Goal: Task Accomplishment & Management: Manage account settings

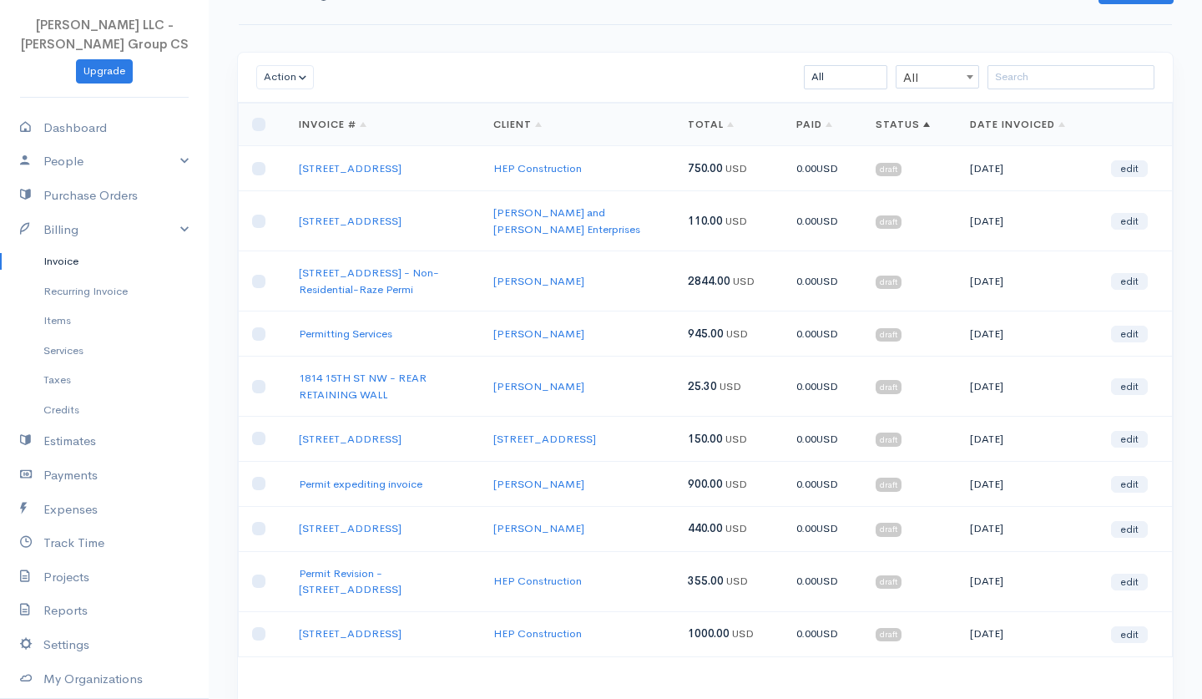
scroll to position [58, 0]
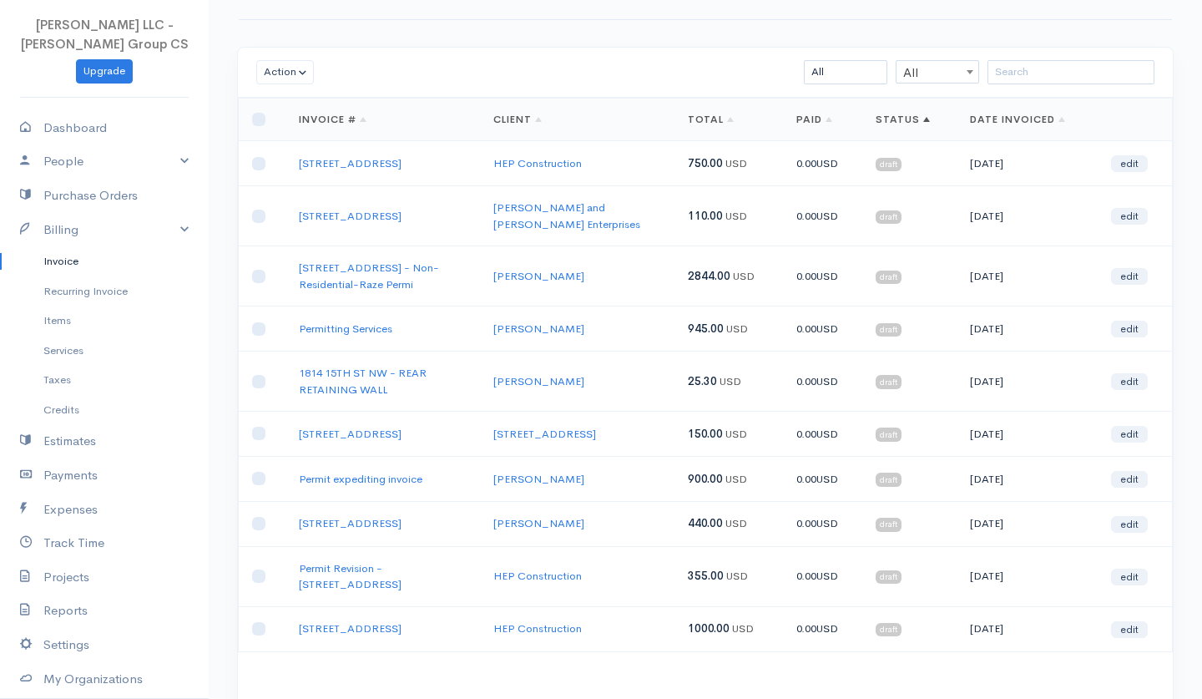
select select "50"
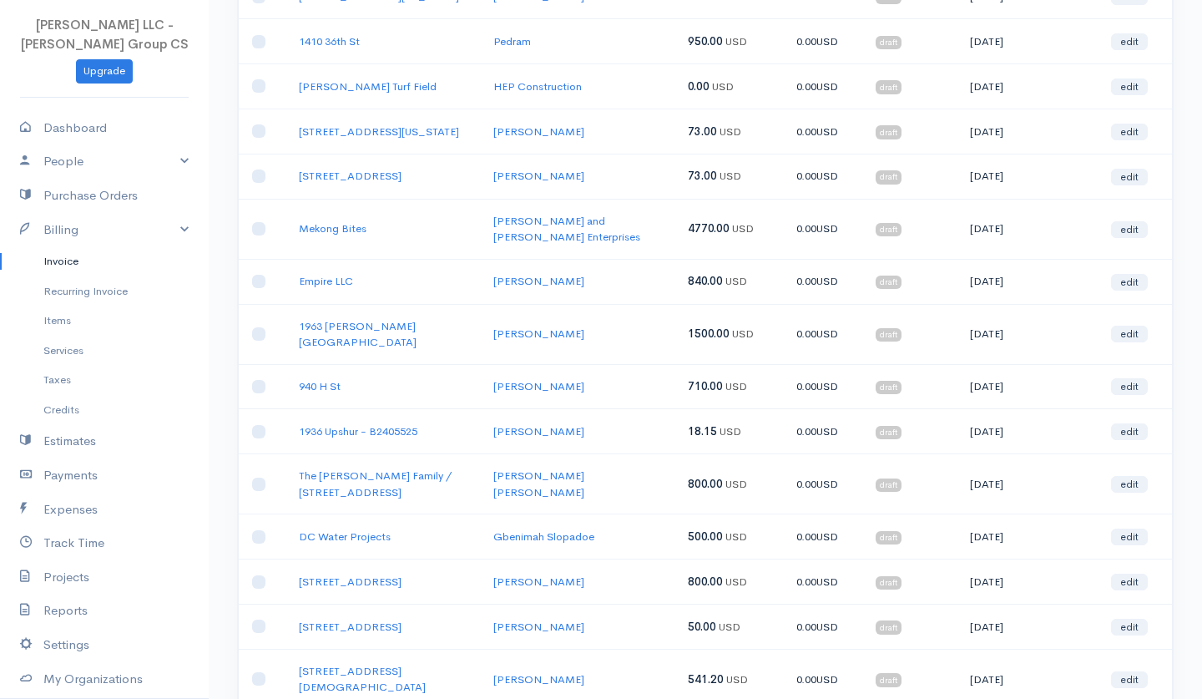
scroll to position [1426, 0]
click at [342, 529] on link "DC Water Projects" at bounding box center [345, 536] width 92 height 14
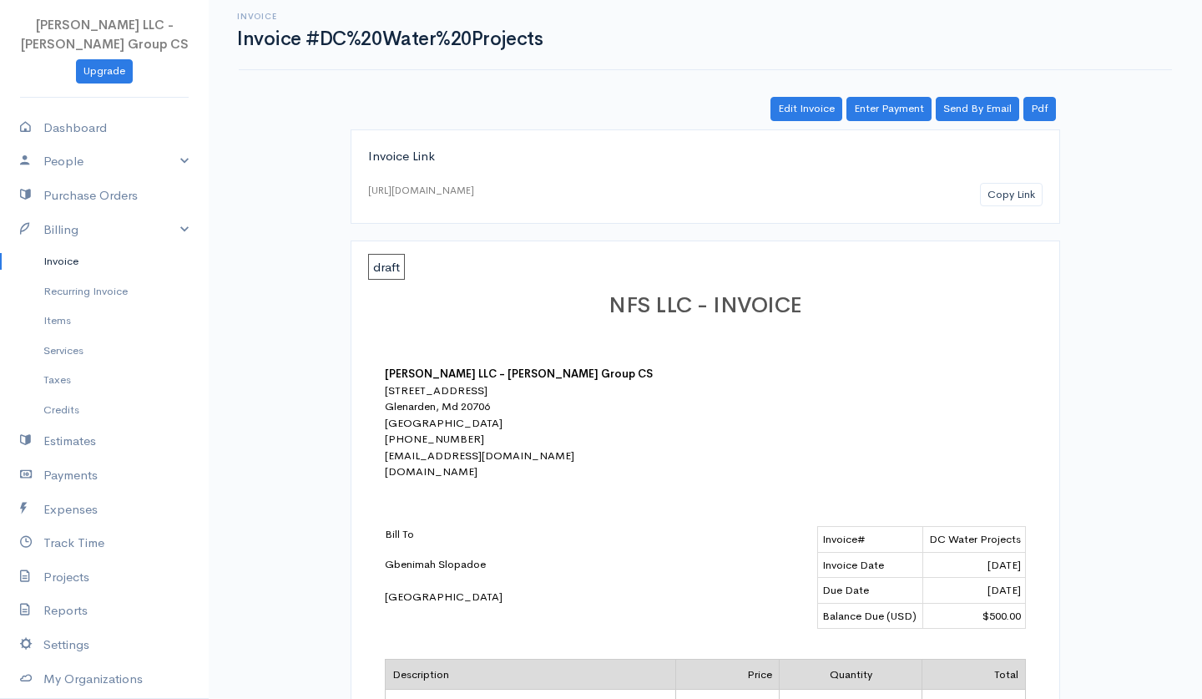
scroll to position [5, 0]
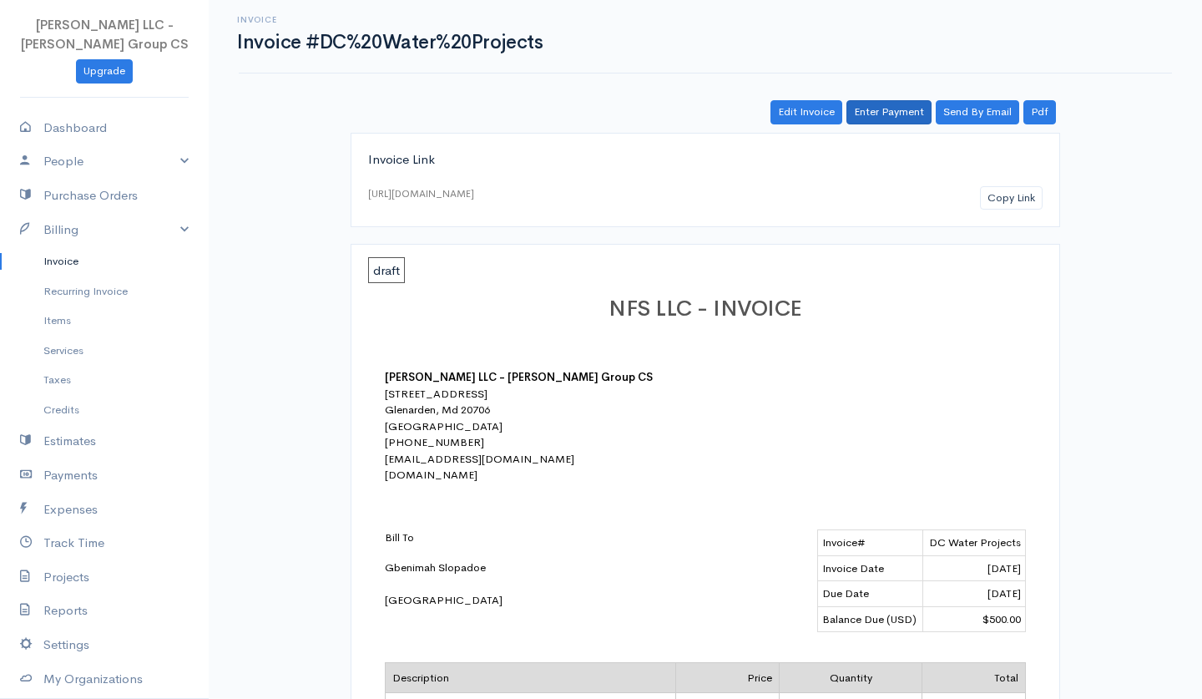
click at [890, 109] on link "Enter Payment" at bounding box center [889, 112] width 85 height 24
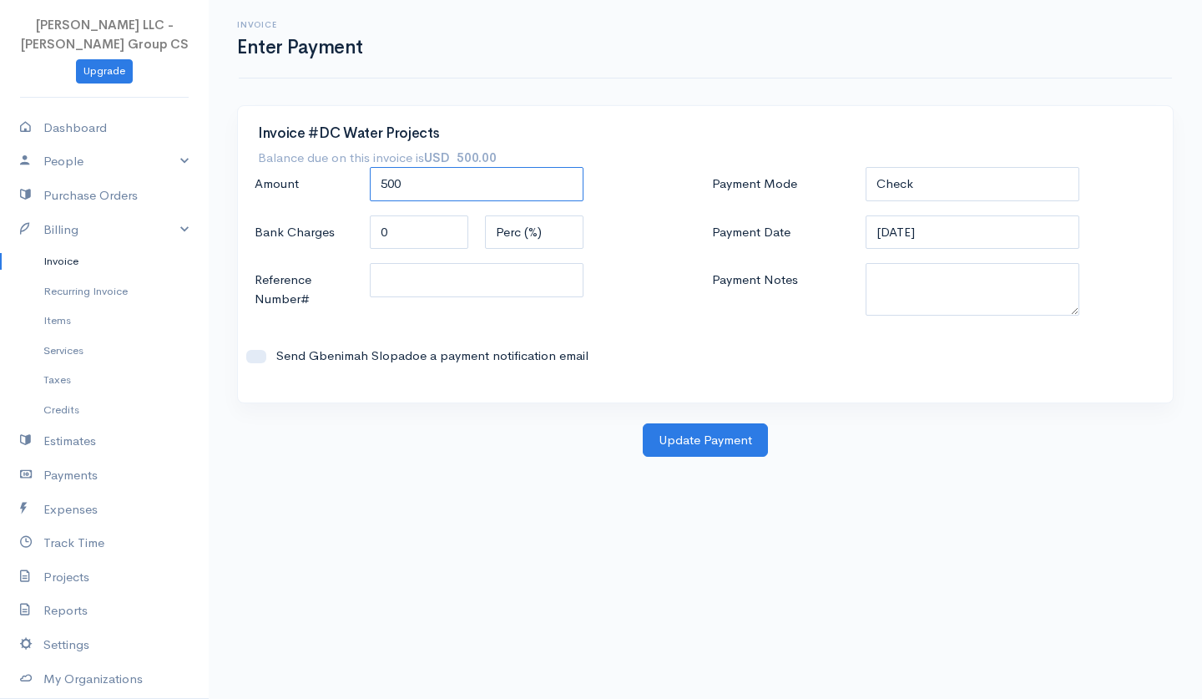
drag, startPoint x: 433, startPoint y: 184, endPoint x: 336, endPoint y: 184, distance: 97.7
click at [336, 184] on div "Amount 500" at bounding box center [476, 185] width 461 height 36
type input "450"
click at [670, 444] on button "Update Payment" at bounding box center [705, 440] width 125 height 34
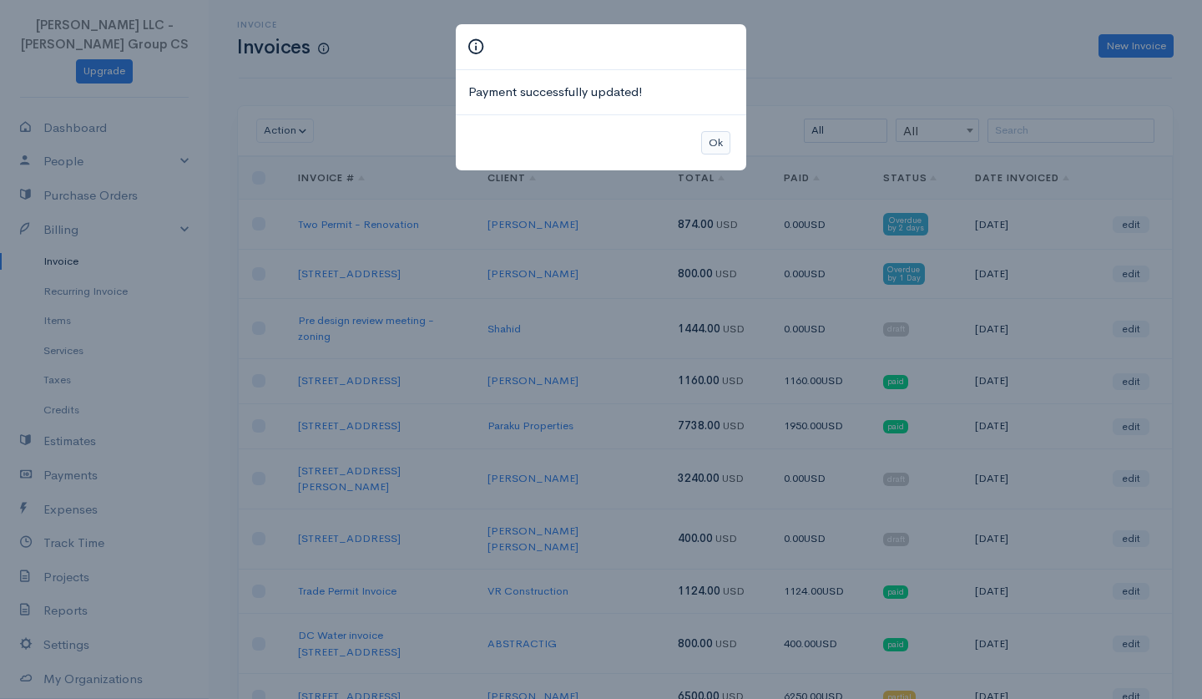
click at [718, 139] on button "Ok" at bounding box center [715, 143] width 29 height 24
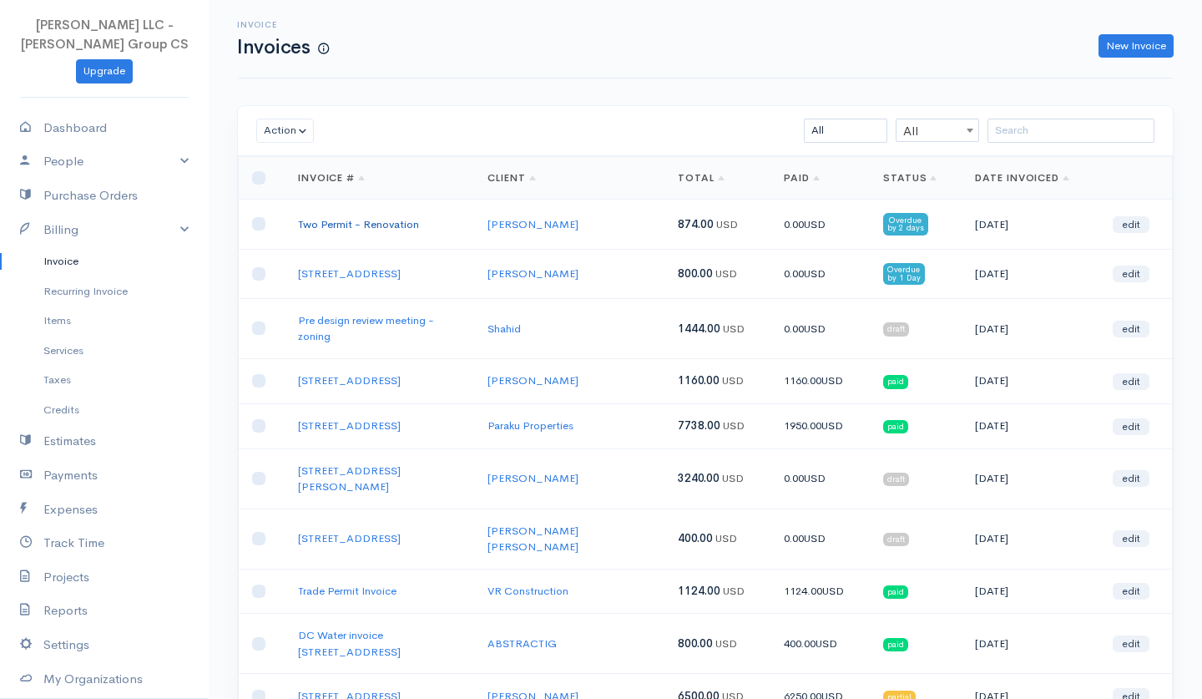
click at [382, 228] on link "Two Permit - Renovation" at bounding box center [358, 224] width 121 height 14
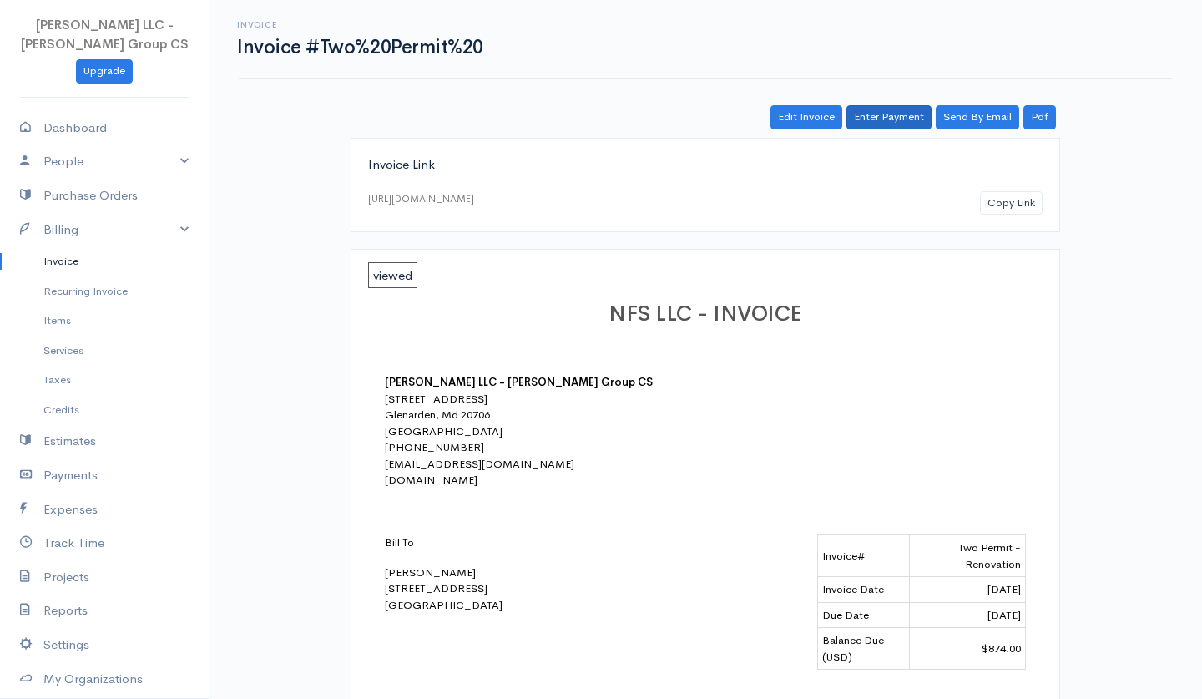
click at [873, 121] on link "Enter Payment" at bounding box center [889, 117] width 85 height 24
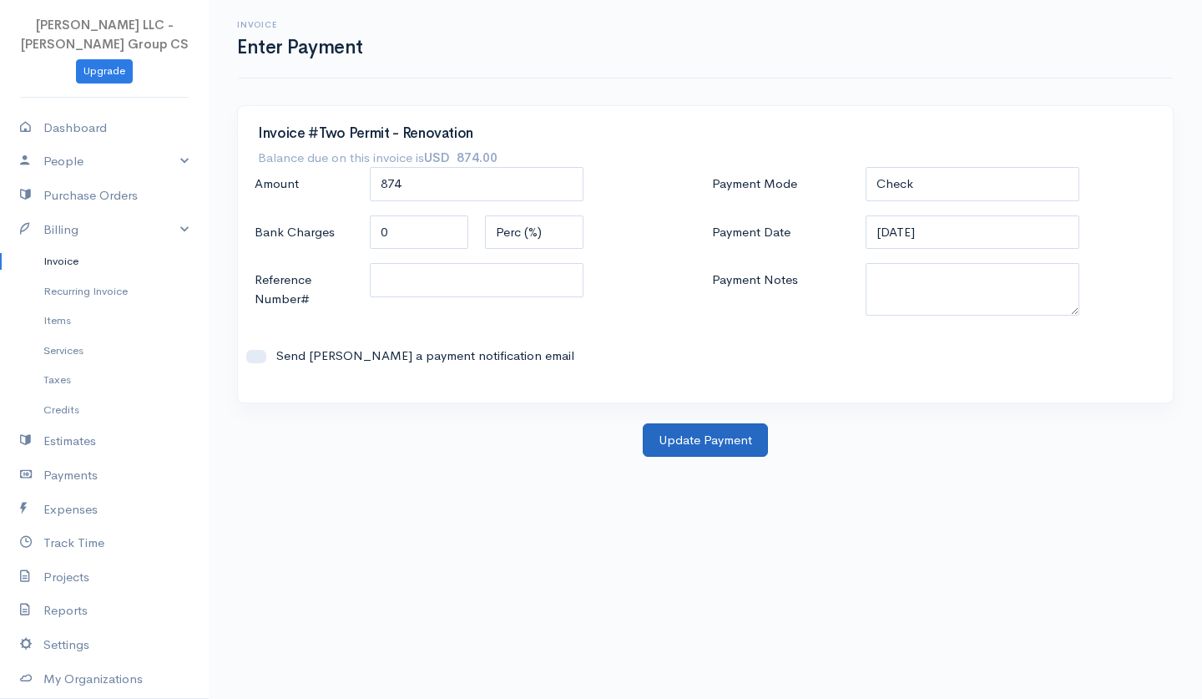
click at [709, 434] on button "Update Payment" at bounding box center [705, 440] width 125 height 34
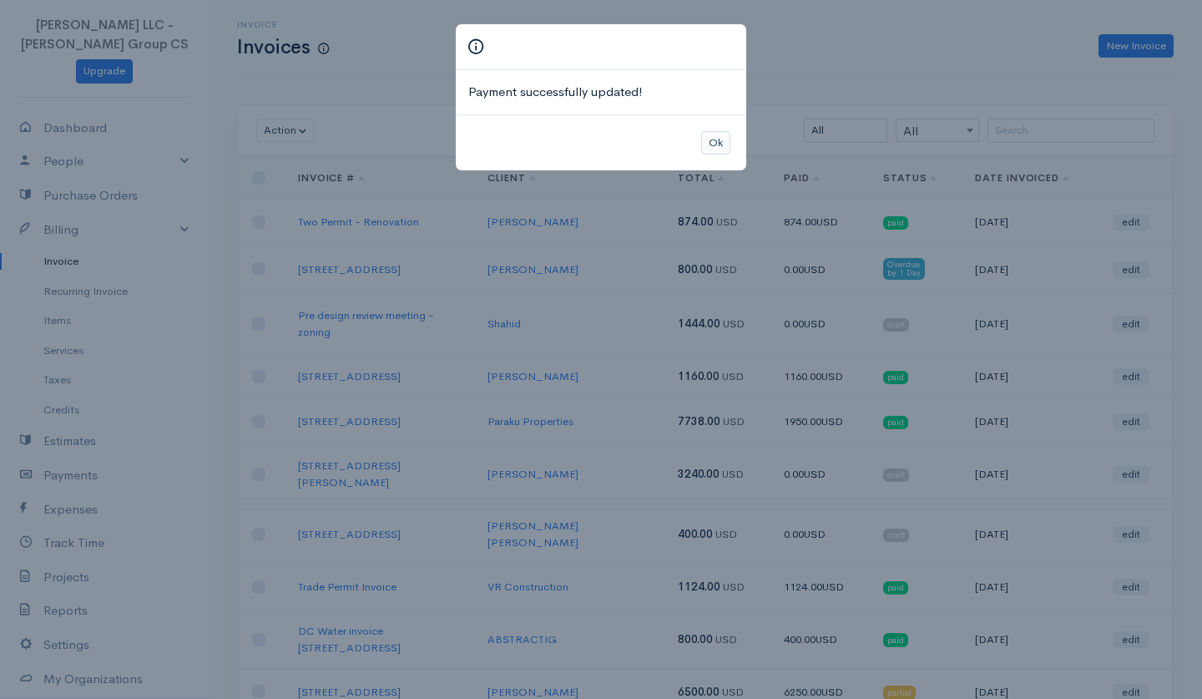
click at [714, 137] on button "Ok" at bounding box center [715, 143] width 29 height 24
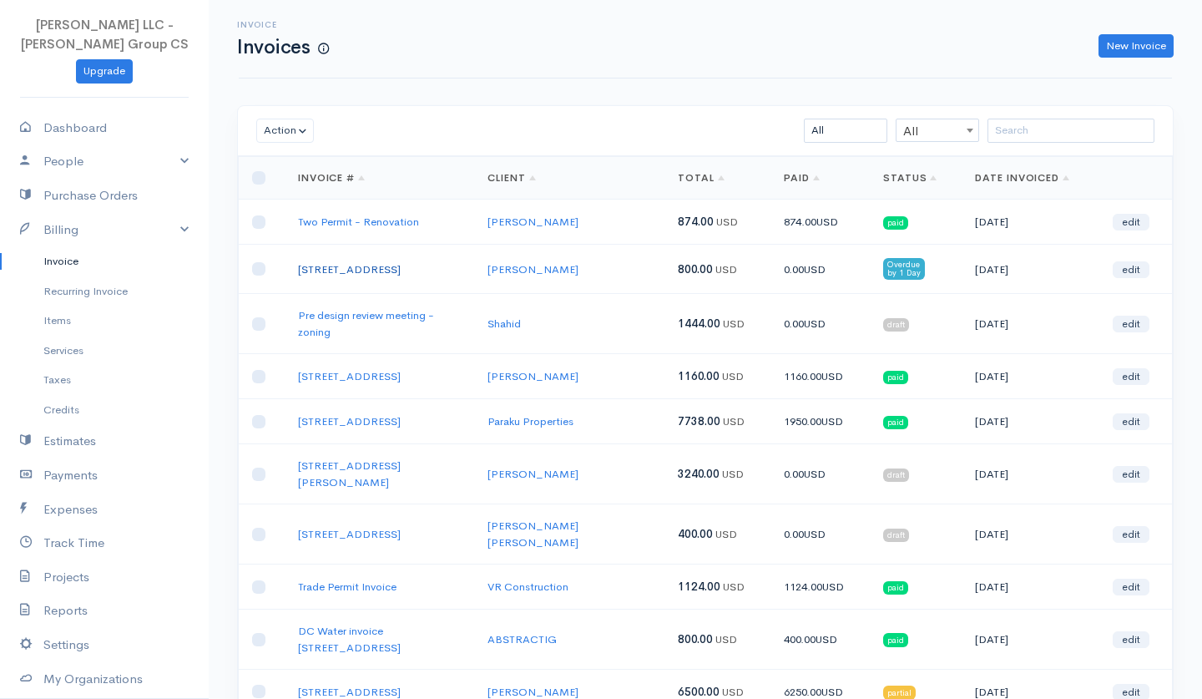
click at [365, 270] on link "[STREET_ADDRESS]" at bounding box center [349, 269] width 103 height 14
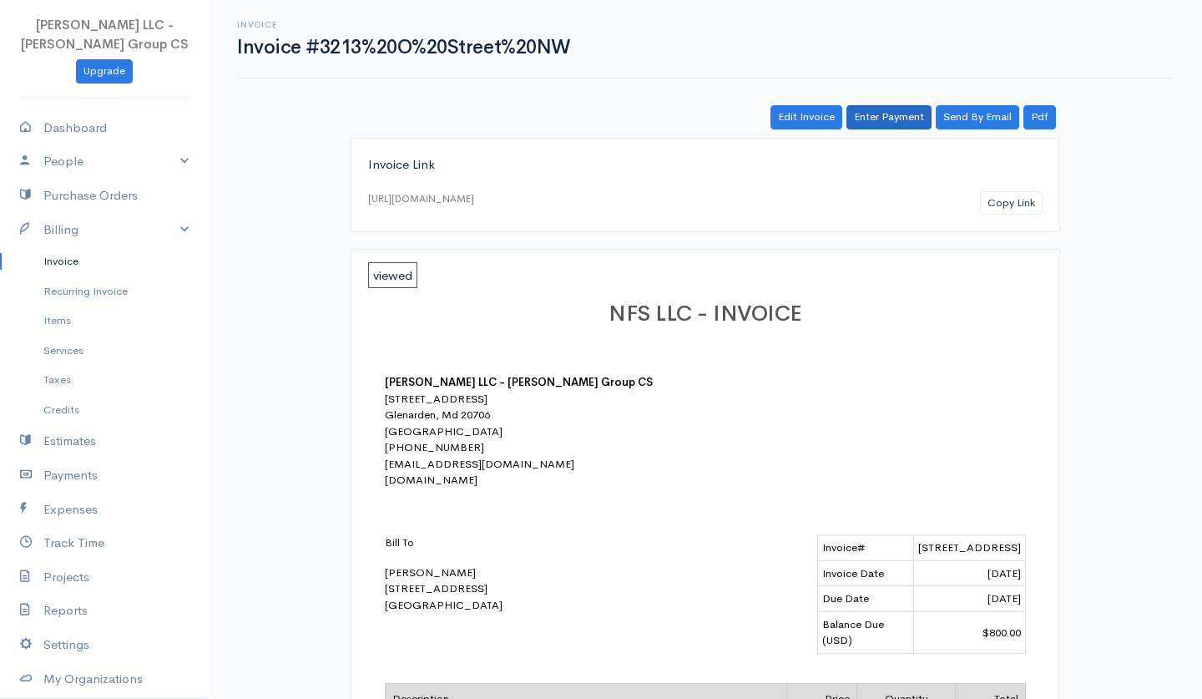
click at [878, 119] on link "Enter Payment" at bounding box center [889, 117] width 85 height 24
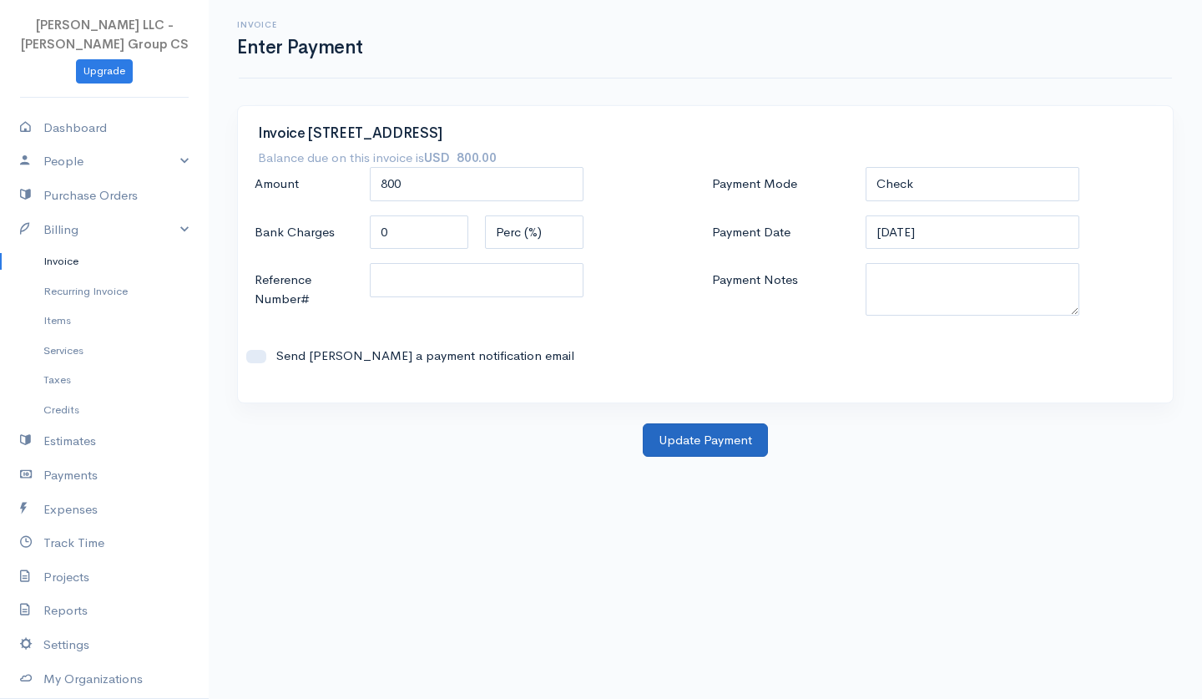
click at [685, 440] on button "Update Payment" at bounding box center [705, 440] width 125 height 34
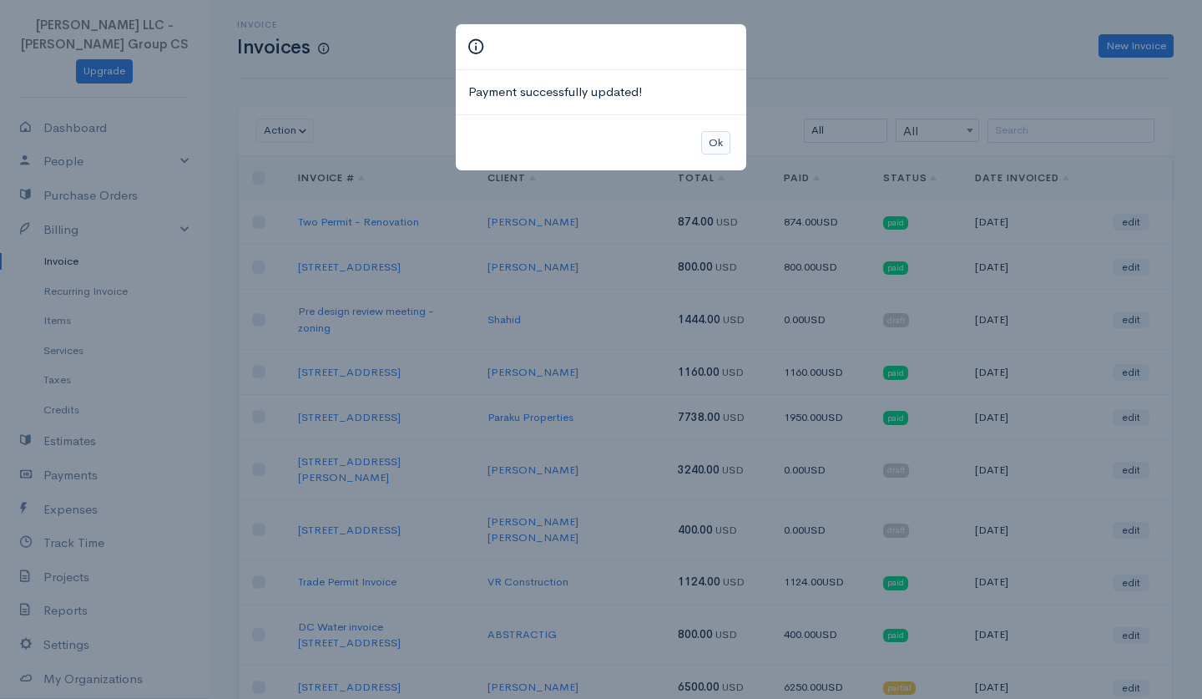
click at [710, 138] on button "Ok" at bounding box center [715, 143] width 29 height 24
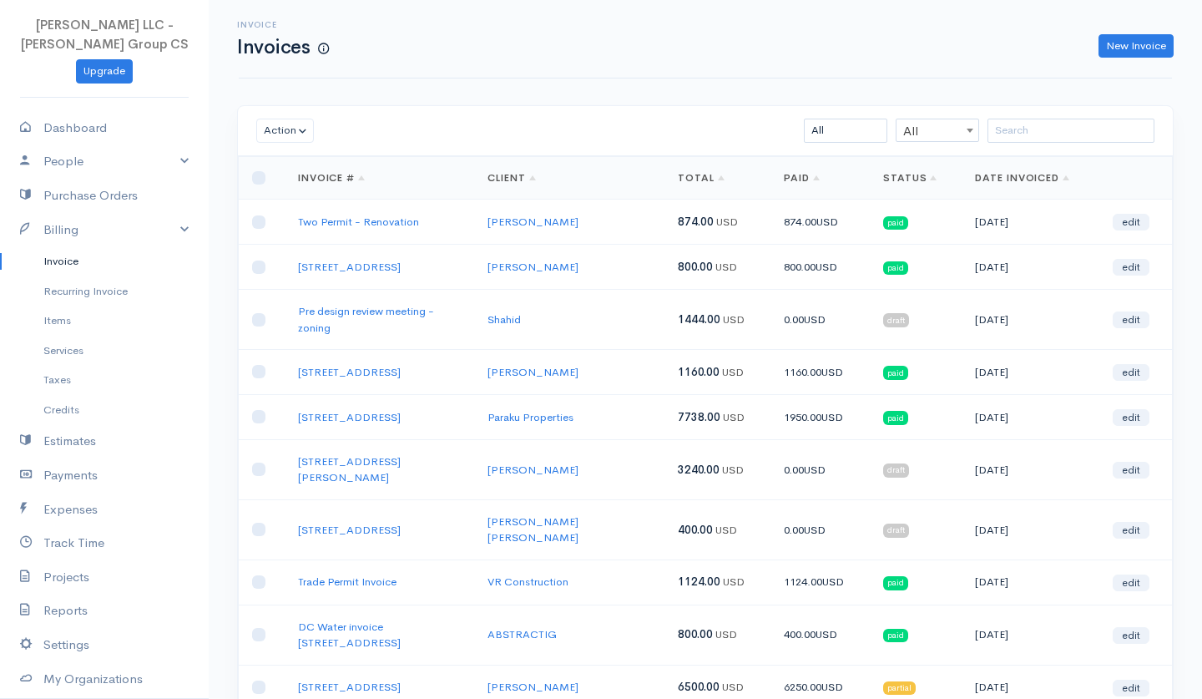
click at [894, 176] on link "Status" at bounding box center [910, 177] width 54 height 13
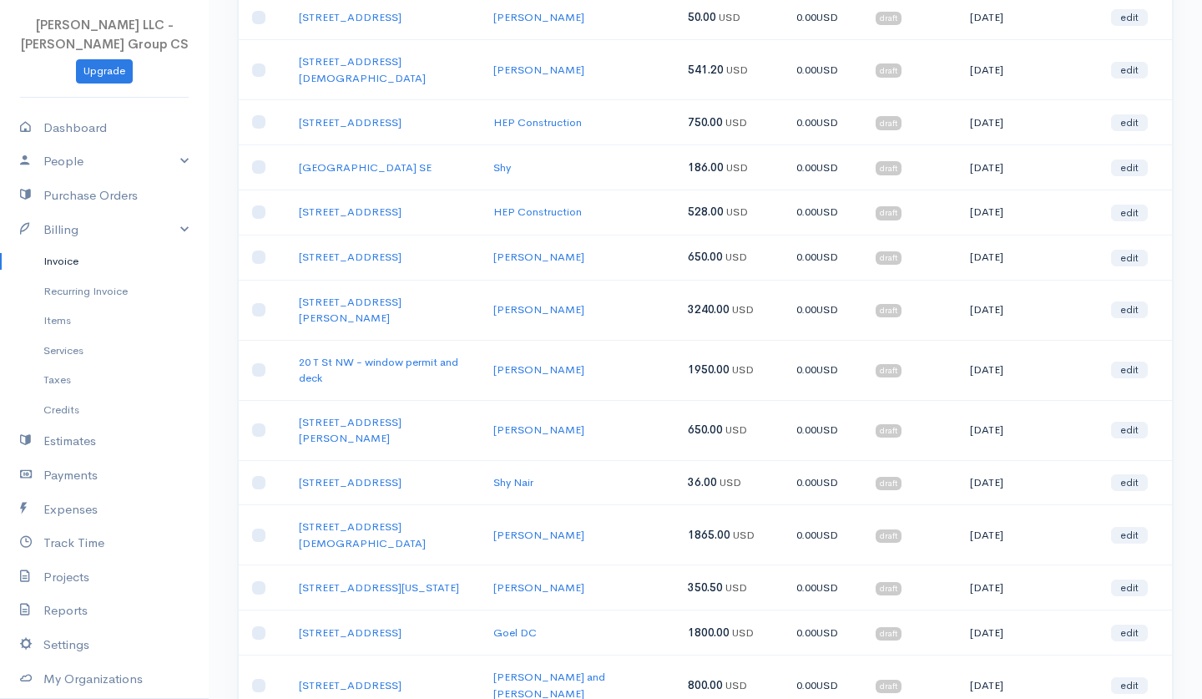
scroll to position [1990, 0]
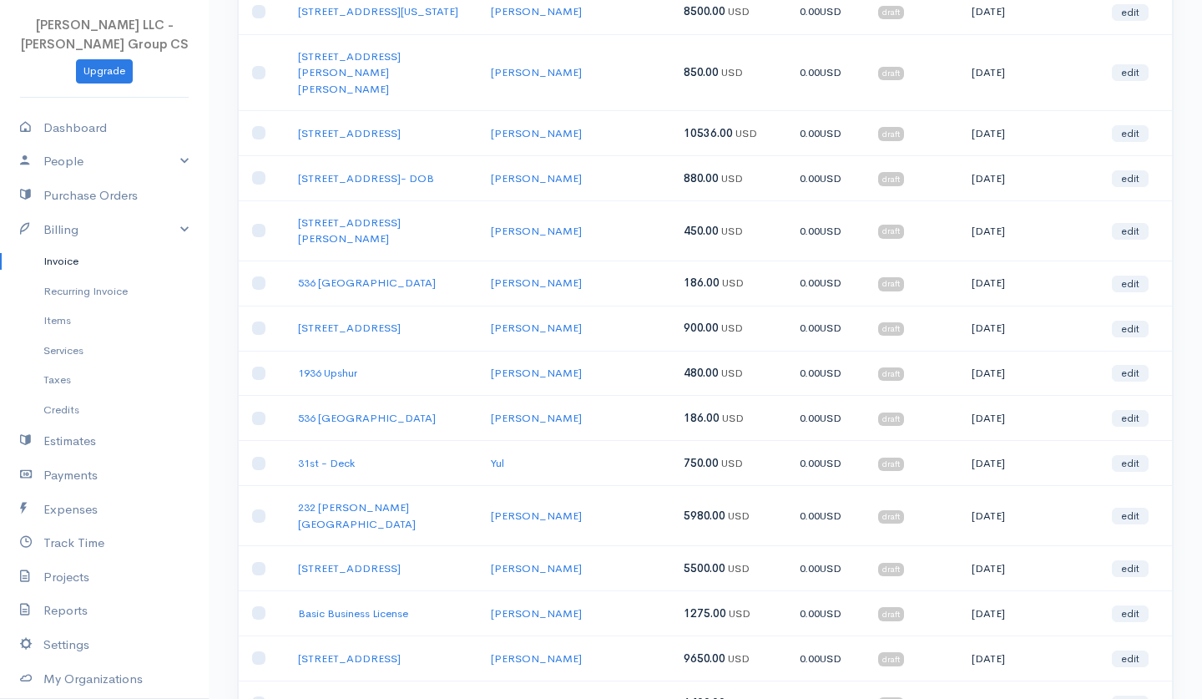
scroll to position [1157, 0]
click at [401, 320] on link "[STREET_ADDRESS]" at bounding box center [349, 327] width 103 height 14
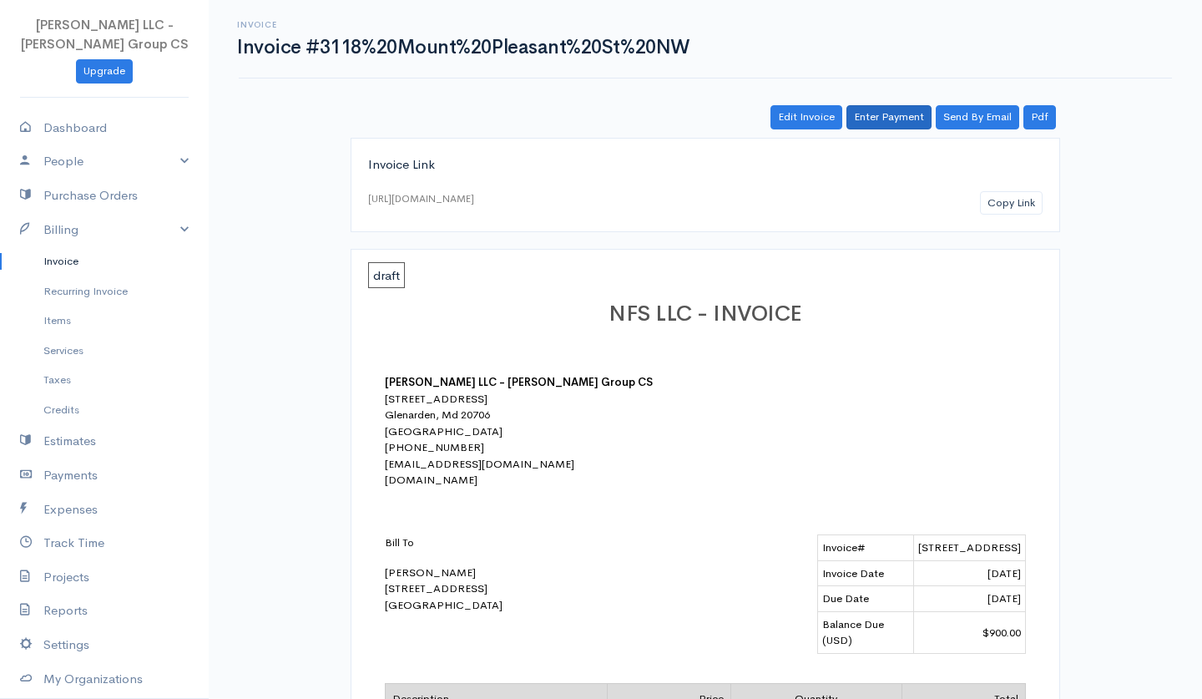
click at [898, 109] on link "Enter Payment" at bounding box center [889, 117] width 85 height 24
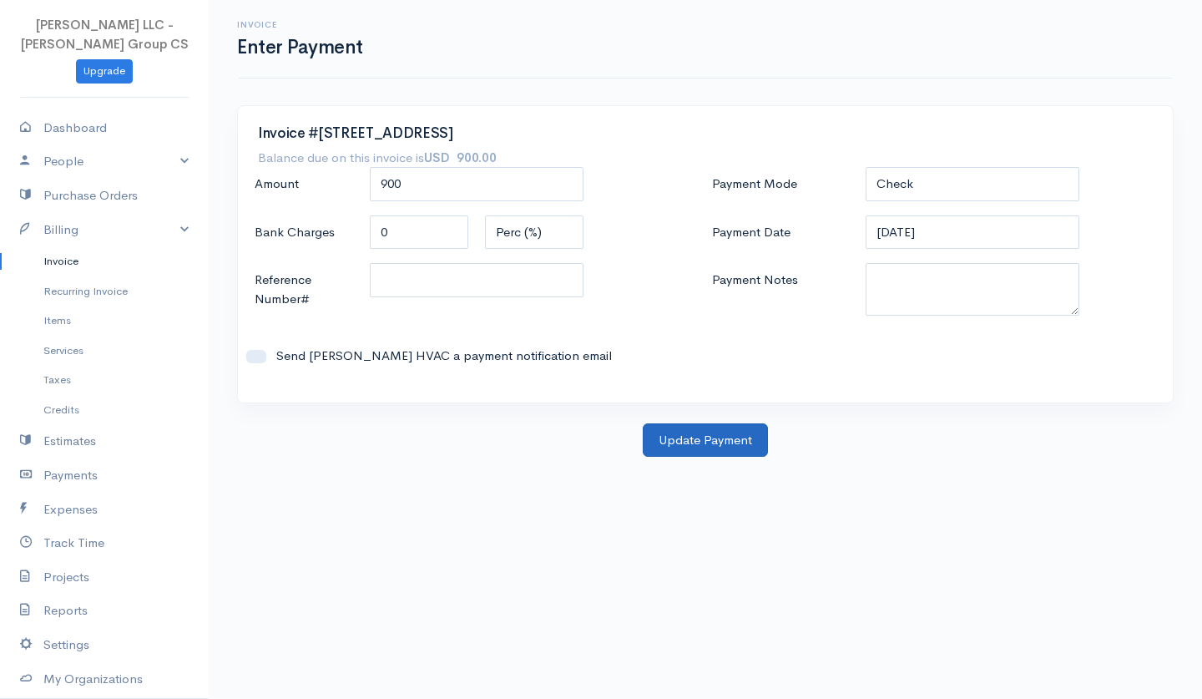
click at [714, 448] on button "Update Payment" at bounding box center [705, 440] width 125 height 34
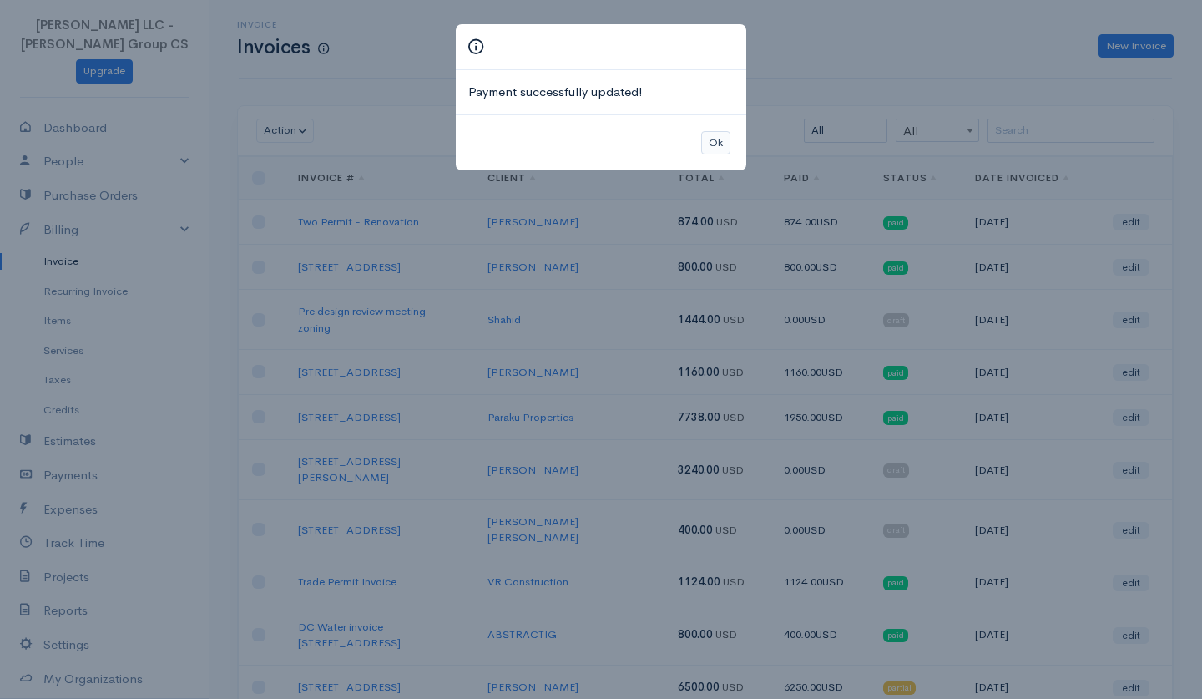
click at [720, 135] on button "Ok" at bounding box center [715, 143] width 29 height 24
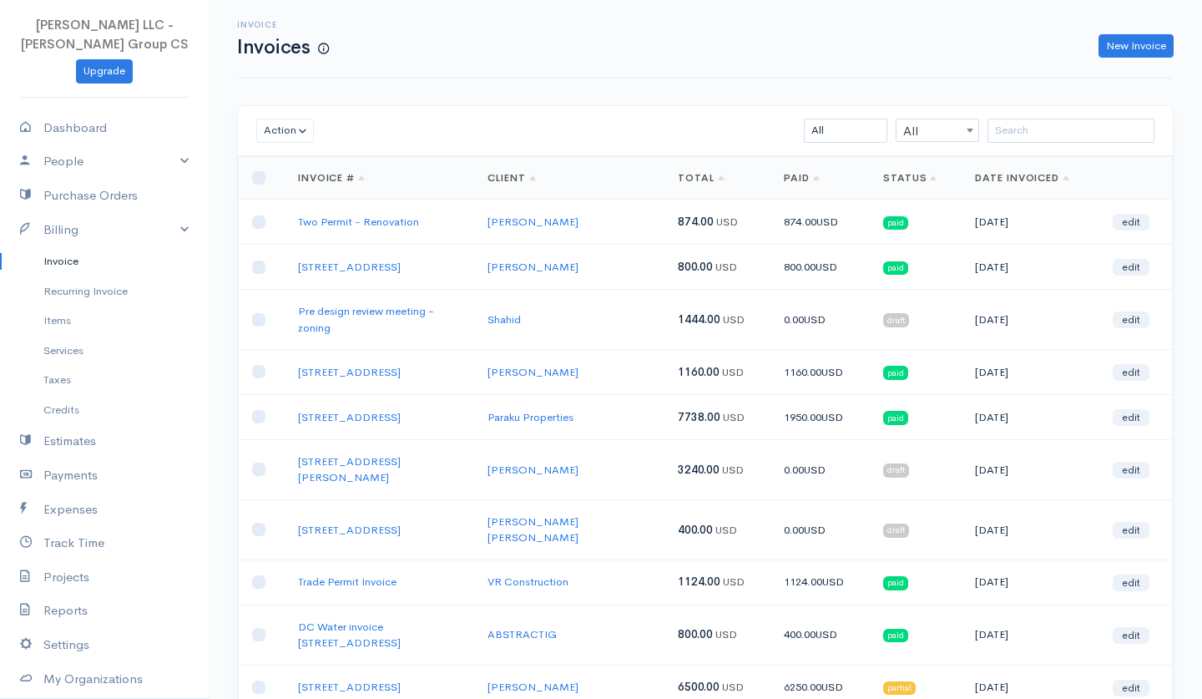
click at [883, 175] on link "Status" at bounding box center [910, 177] width 54 height 13
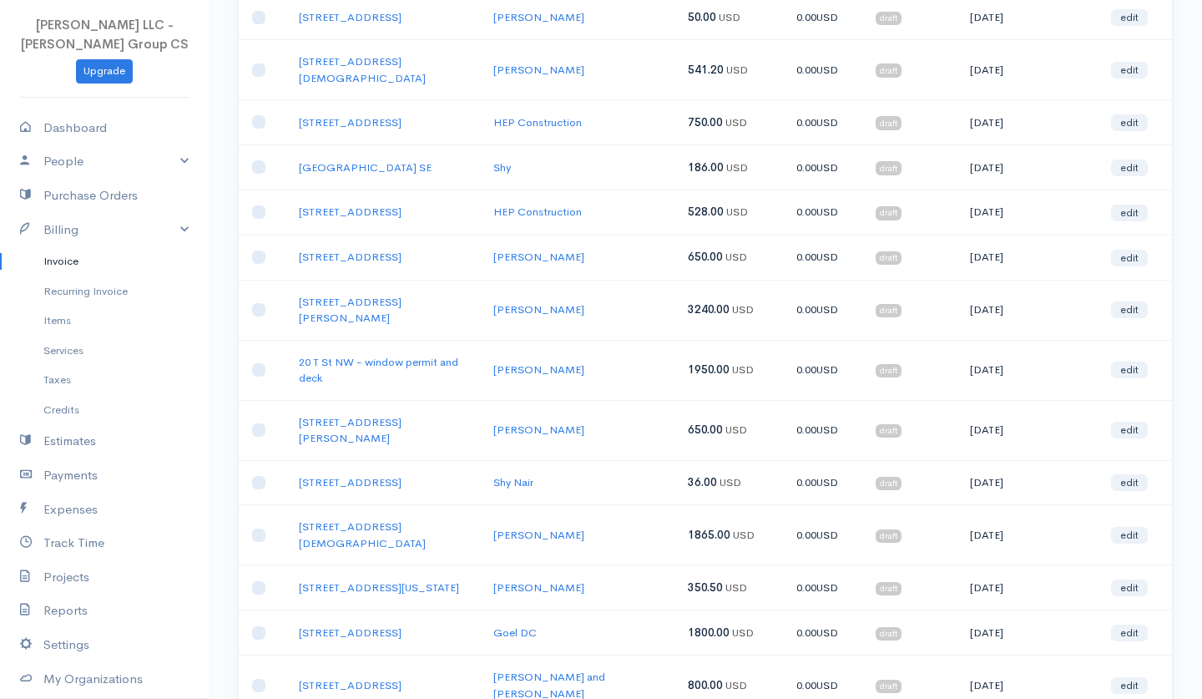
scroll to position [1990, 0]
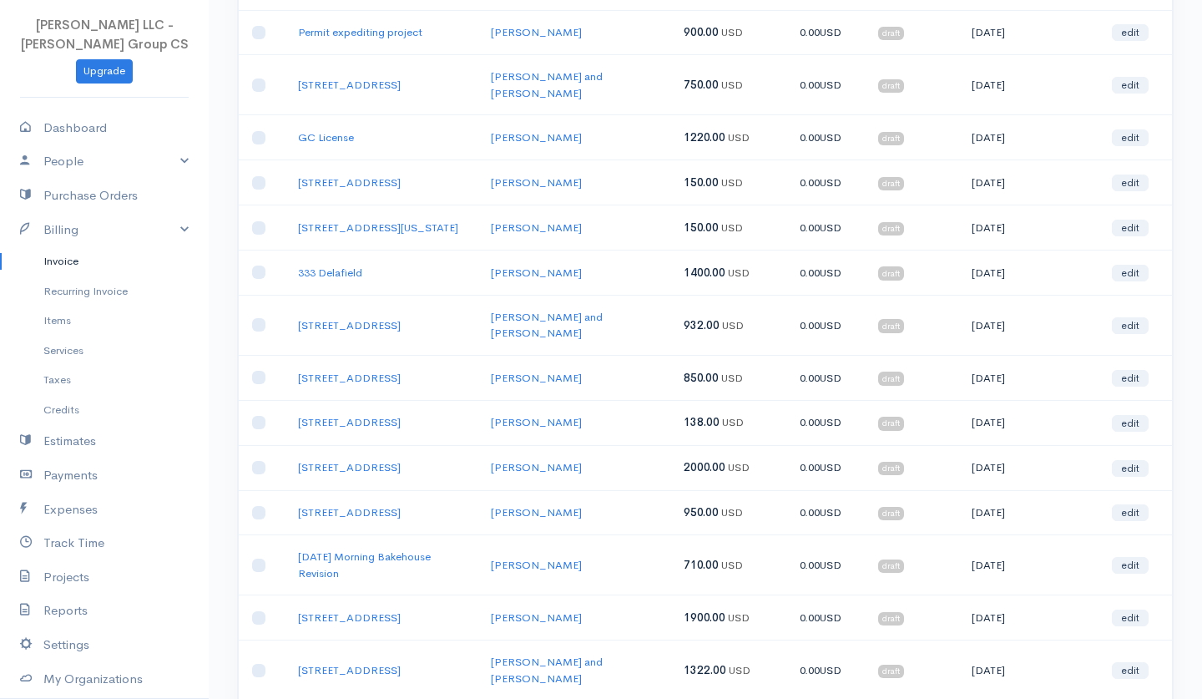
scroll to position [1975, 0]
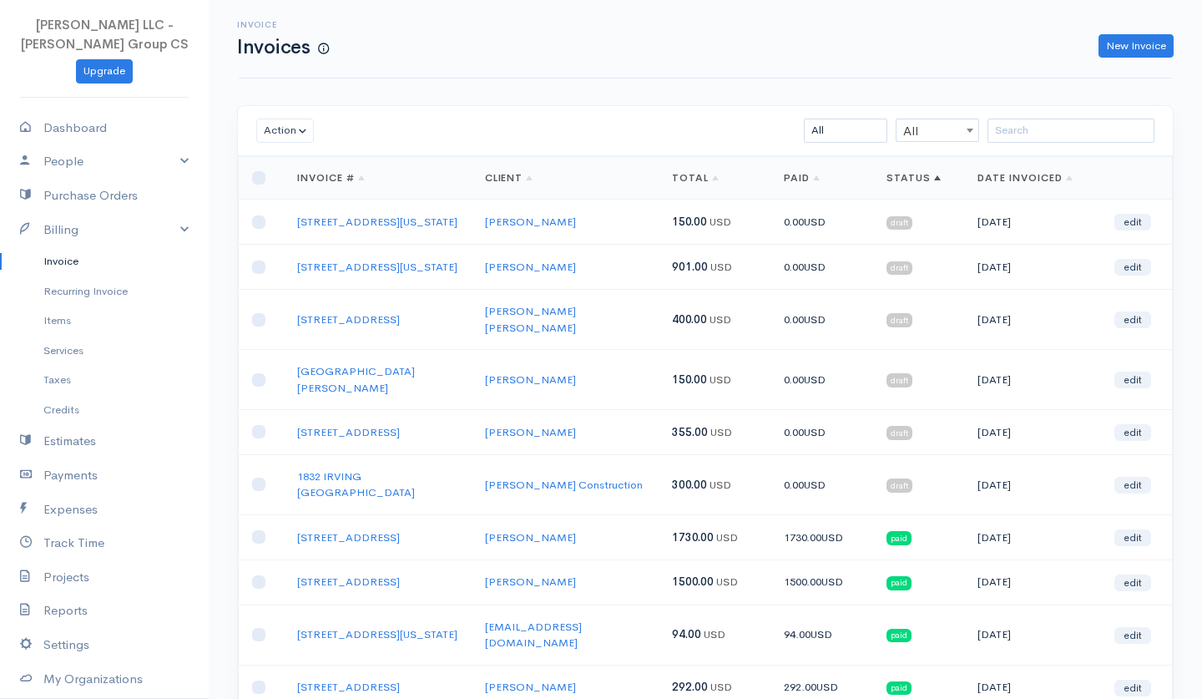
scroll to position [0, 0]
click at [338, 326] on link "[STREET_ADDRESS]" at bounding box center [348, 319] width 103 height 14
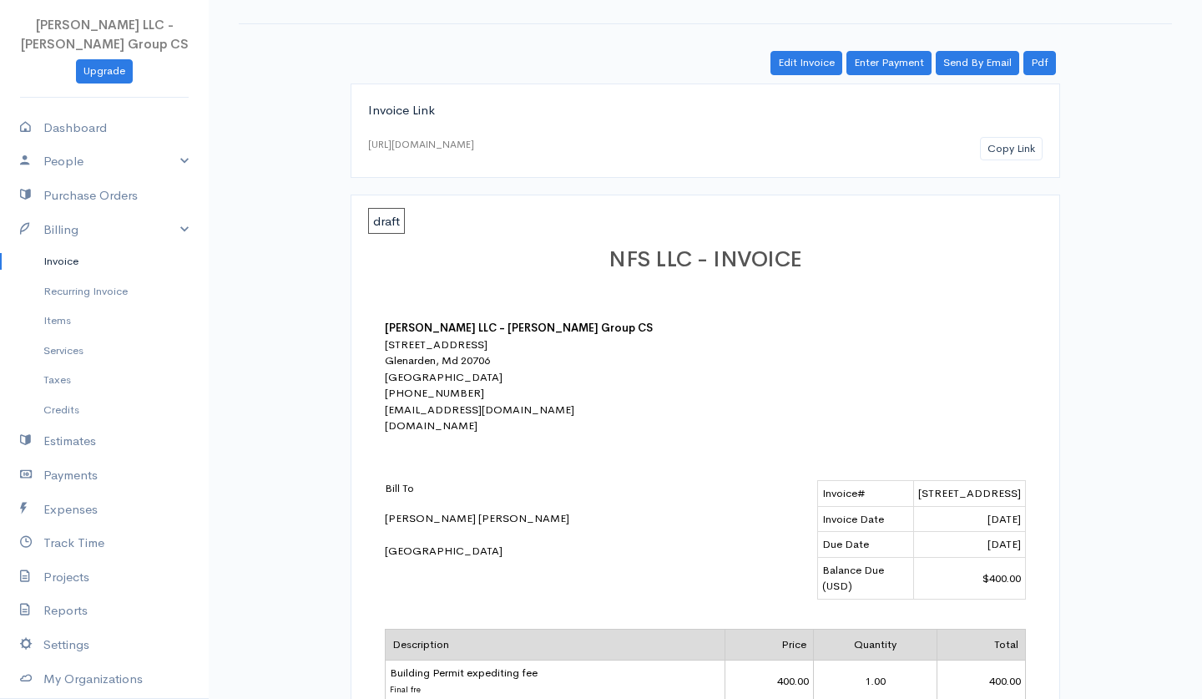
scroll to position [54, 0]
click at [799, 60] on link "Edit Invoice" at bounding box center [807, 63] width 72 height 24
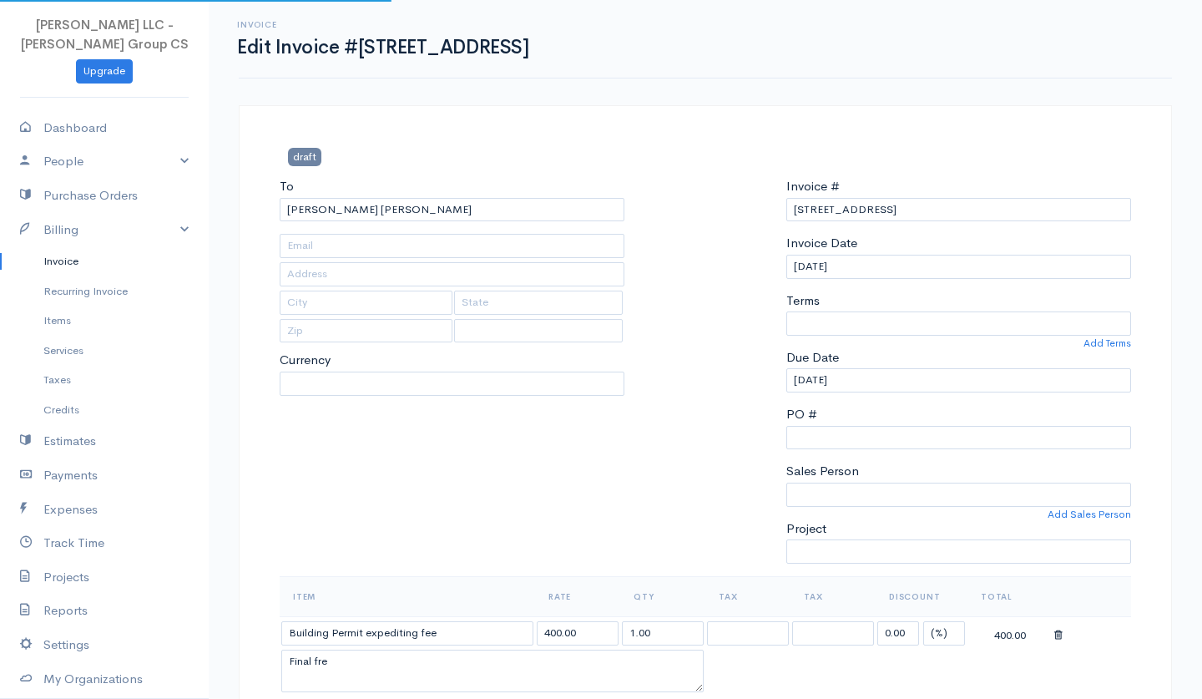
type input "[EMAIL_ADDRESS][DOMAIN_NAME]"
select select "[GEOGRAPHIC_DATA]"
select select "USD"
select select "0"
select select
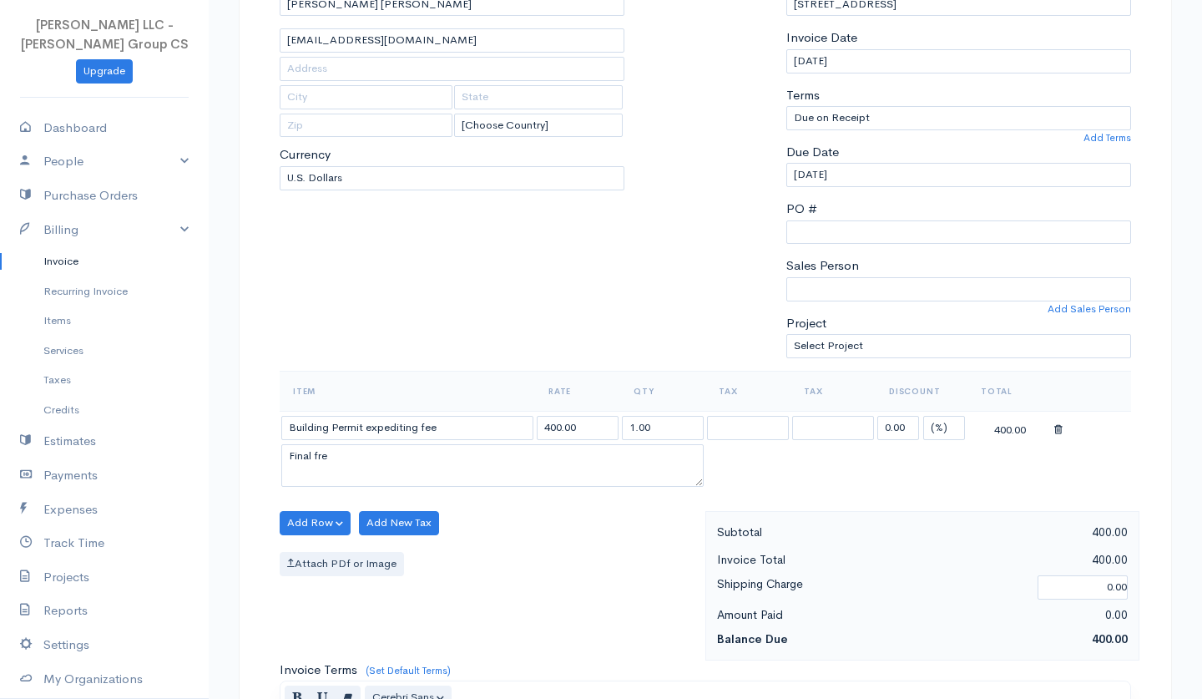
scroll to position [258, 0]
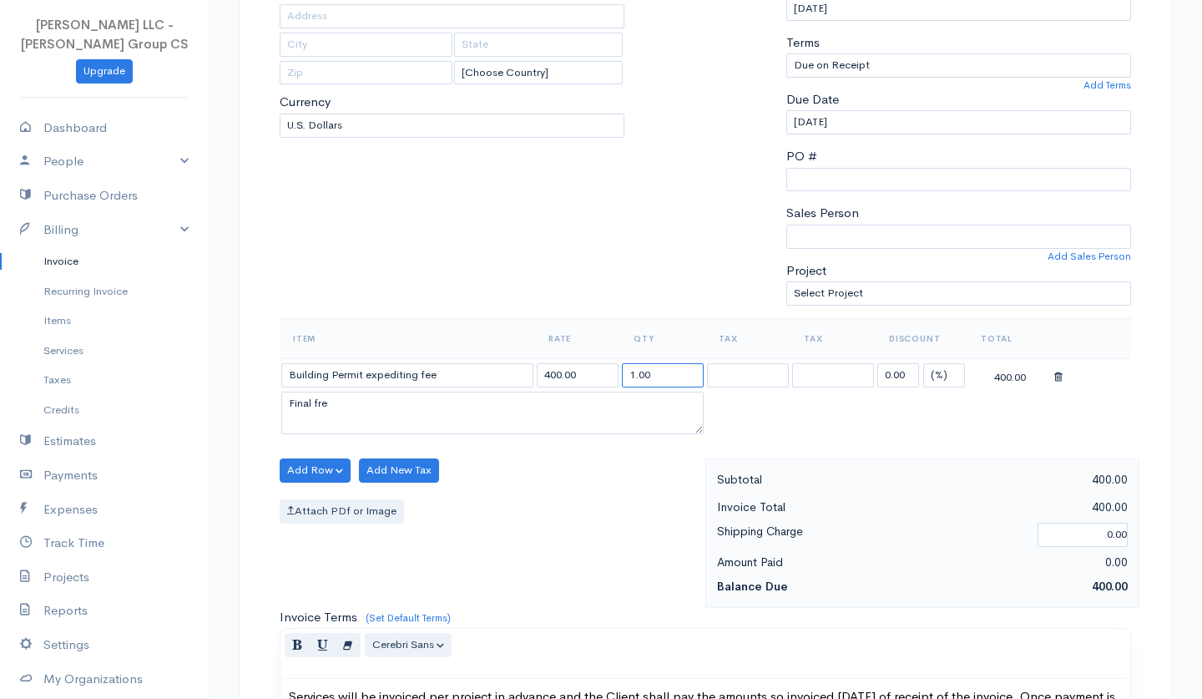
drag, startPoint x: 663, startPoint y: 369, endPoint x: 585, endPoint y: 362, distance: 78.9
click at [585, 362] on tr "Building Permit expediting fee 400.00 1.00 0.00 (%) Flat 400.00" at bounding box center [706, 374] width 852 height 33
type input "2"
click at [383, 400] on textarea "Final fre" at bounding box center [492, 413] width 423 height 43
type textarea "Final fee"
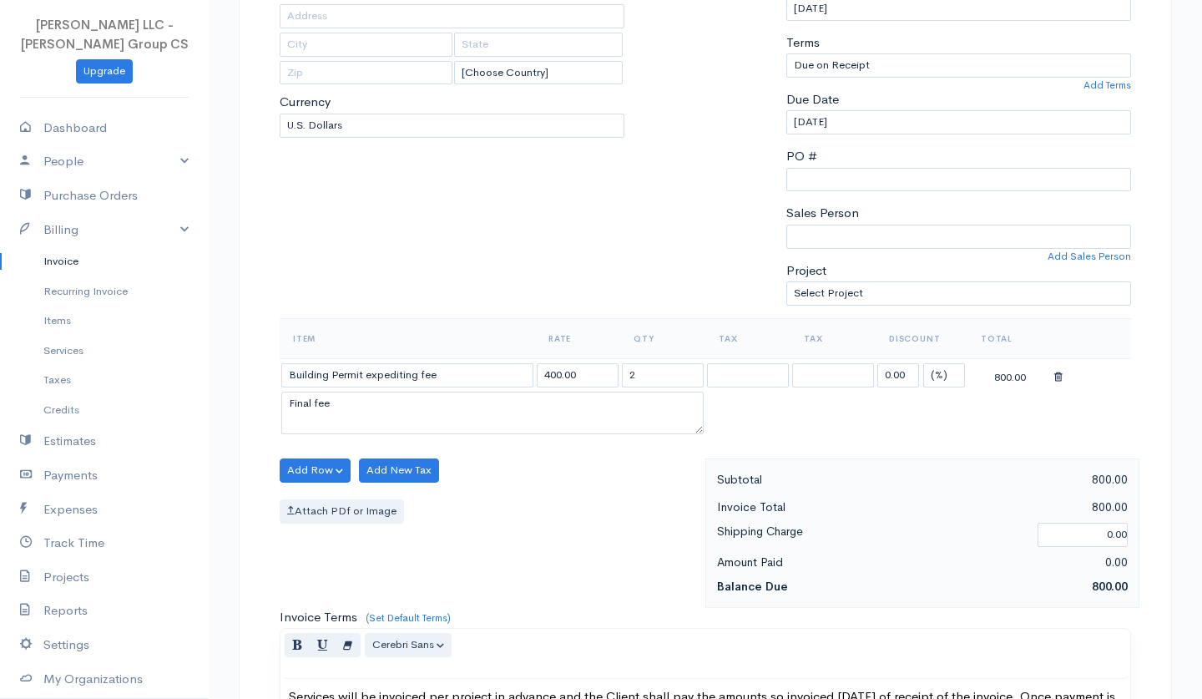
click at [540, 484] on div "Add Row Add Item Row Add Time Row Add New Tax Attach PDf or Image" at bounding box center [488, 532] width 434 height 149
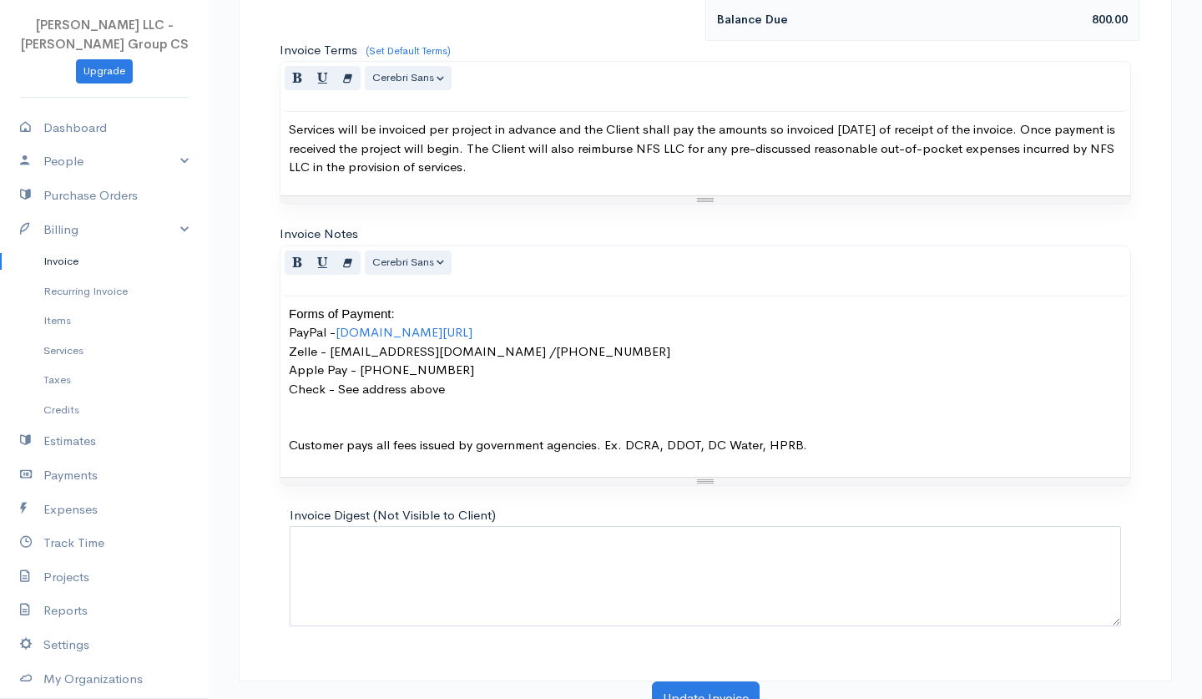
scroll to position [824, 0]
click at [710, 682] on button "Update Invoice" at bounding box center [706, 699] width 108 height 34
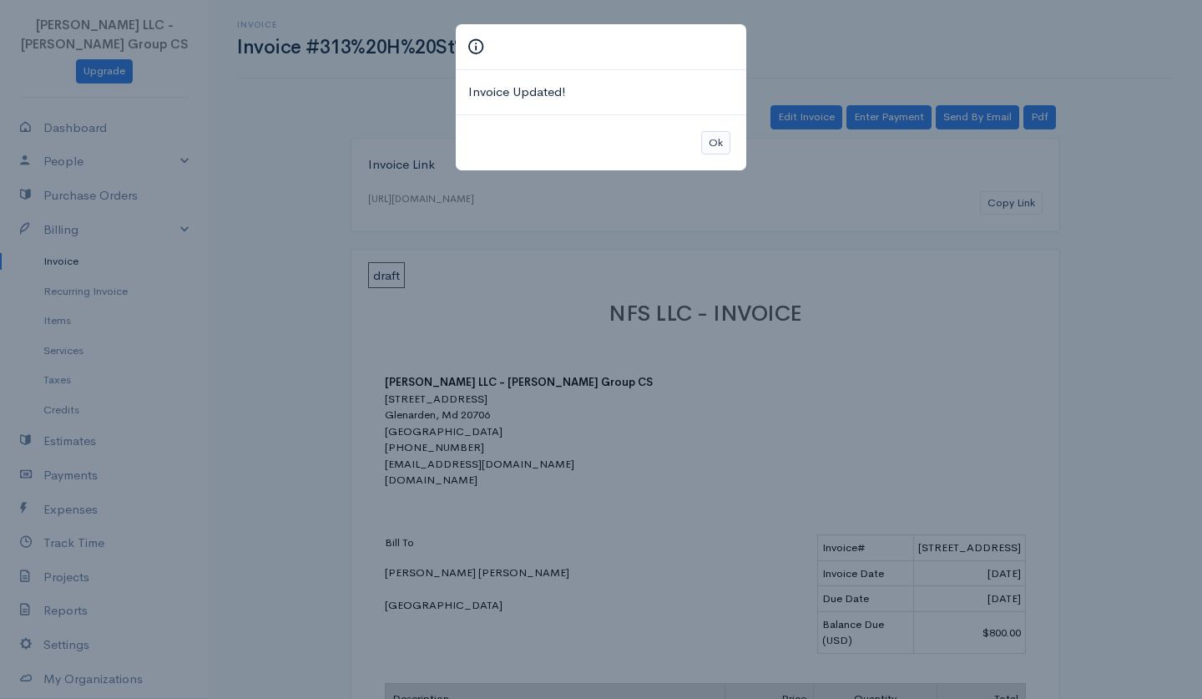
click at [717, 135] on button "Ok" at bounding box center [715, 143] width 29 height 24
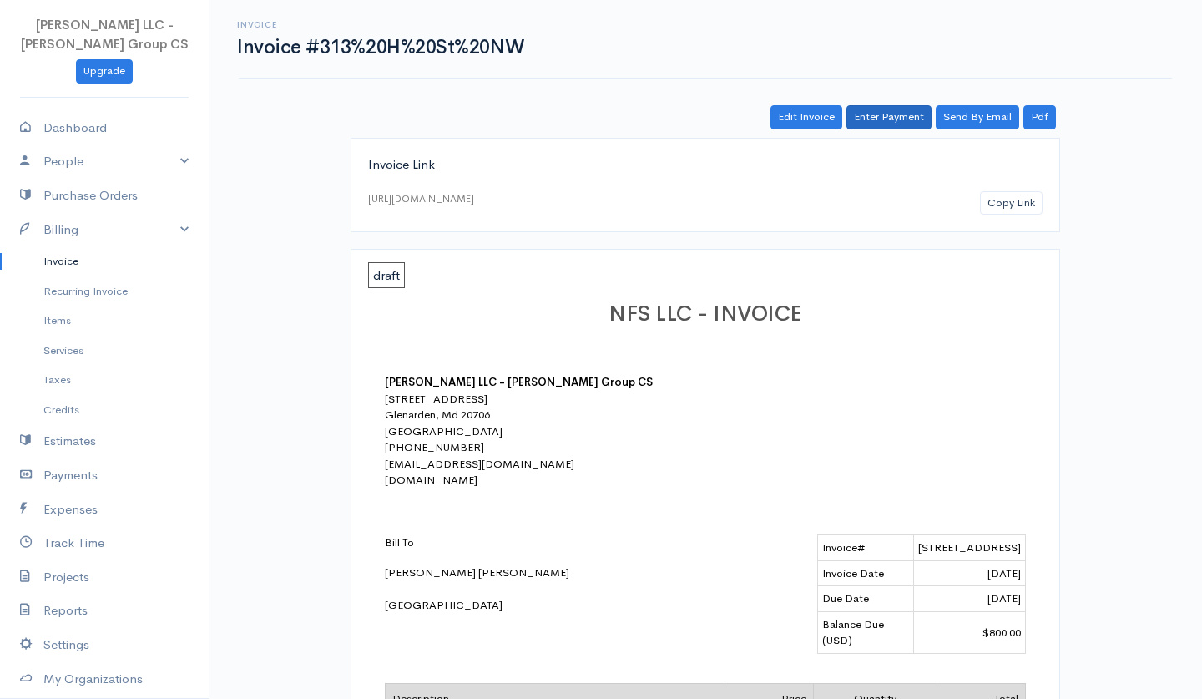
click at [899, 122] on link "Enter Payment" at bounding box center [889, 117] width 85 height 24
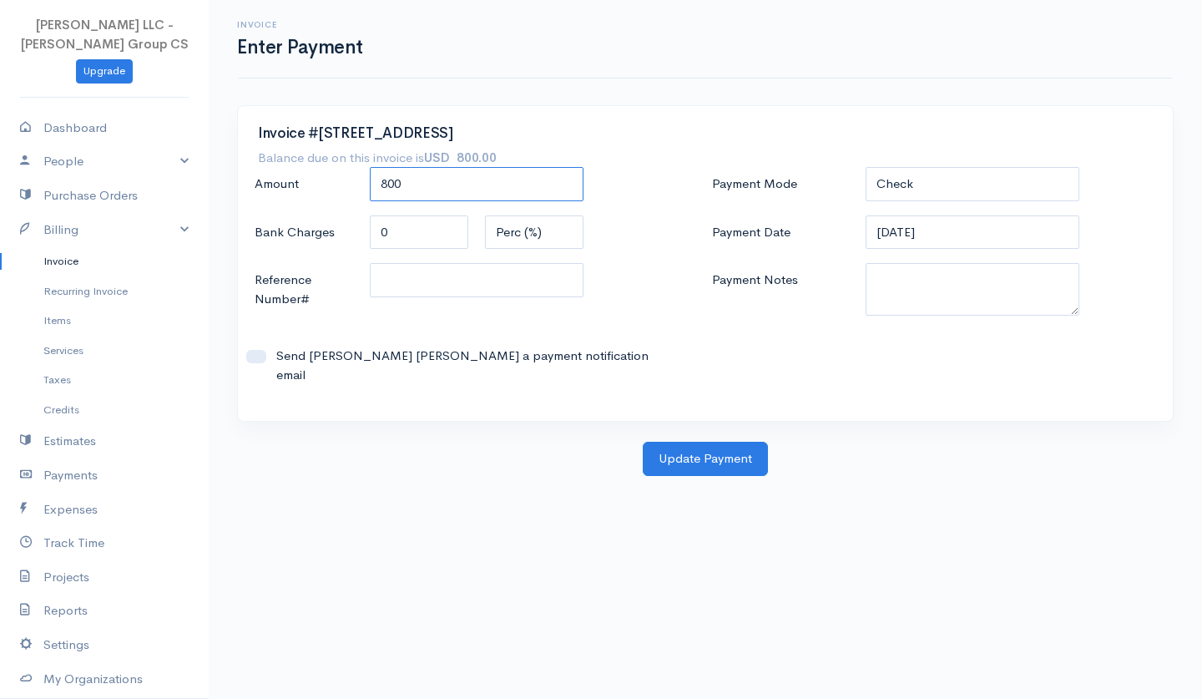
drag, startPoint x: 388, startPoint y: 188, endPoint x: 372, endPoint y: 185, distance: 16.2
click at [372, 185] on input "800" at bounding box center [477, 184] width 214 height 34
type input "400"
click at [683, 442] on button "Update Payment" at bounding box center [705, 459] width 125 height 34
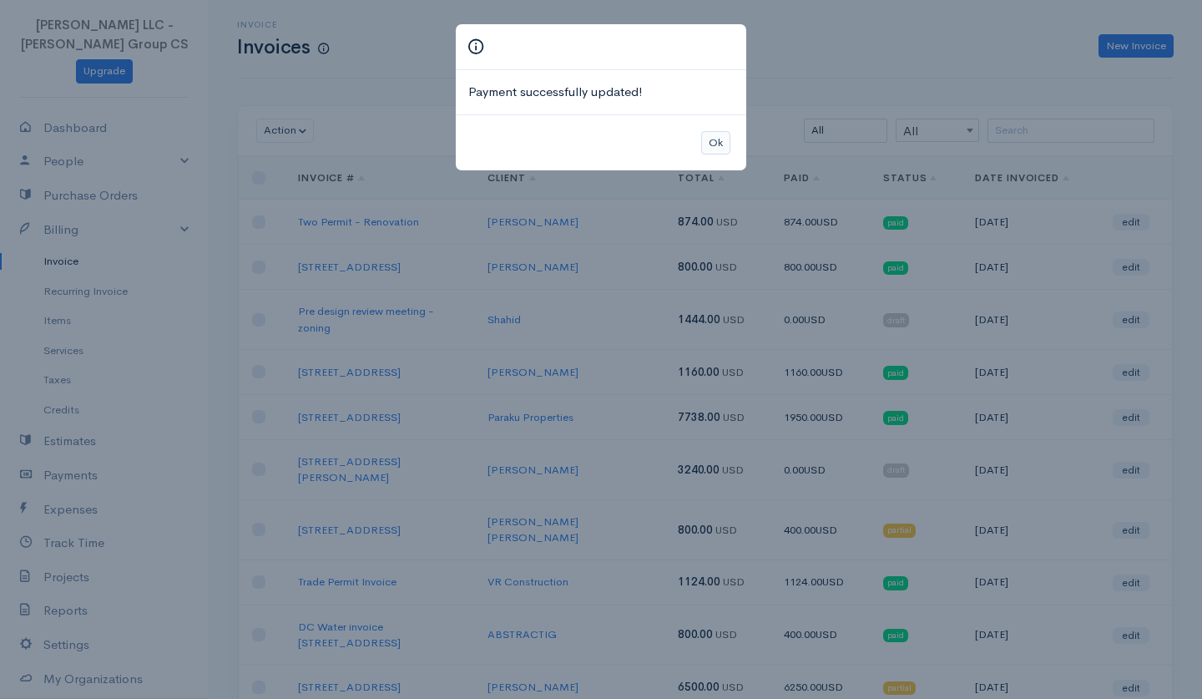
click at [720, 139] on button "Ok" at bounding box center [715, 143] width 29 height 24
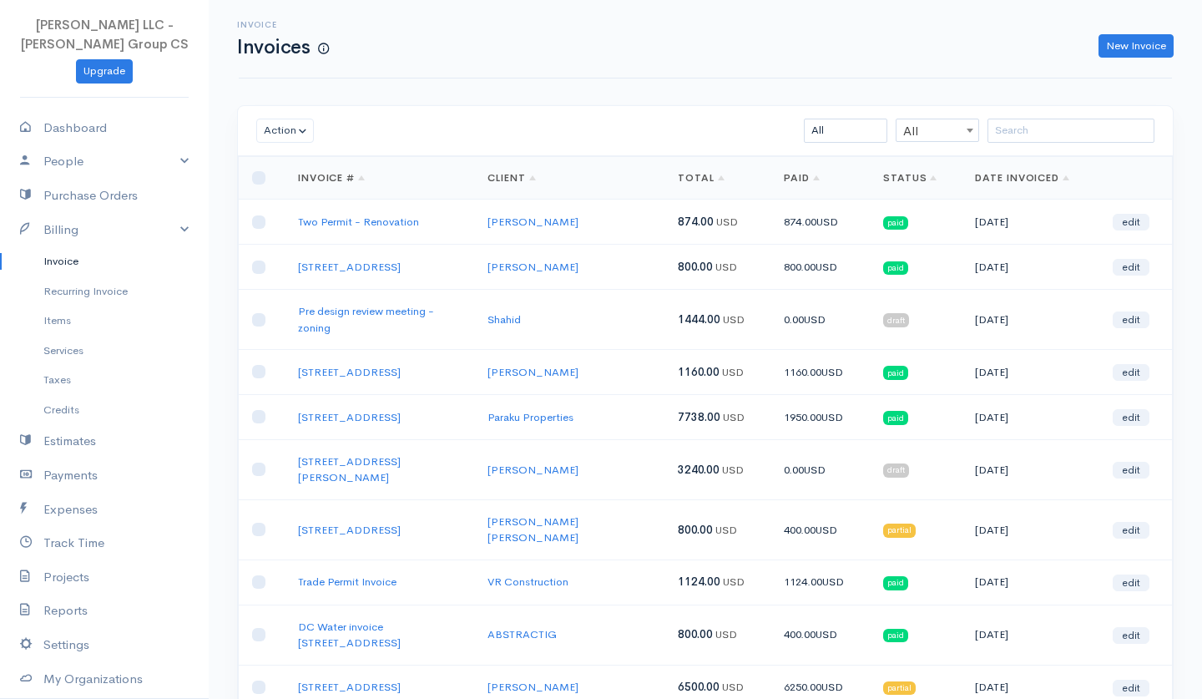
click at [906, 172] on link "Status" at bounding box center [910, 177] width 54 height 13
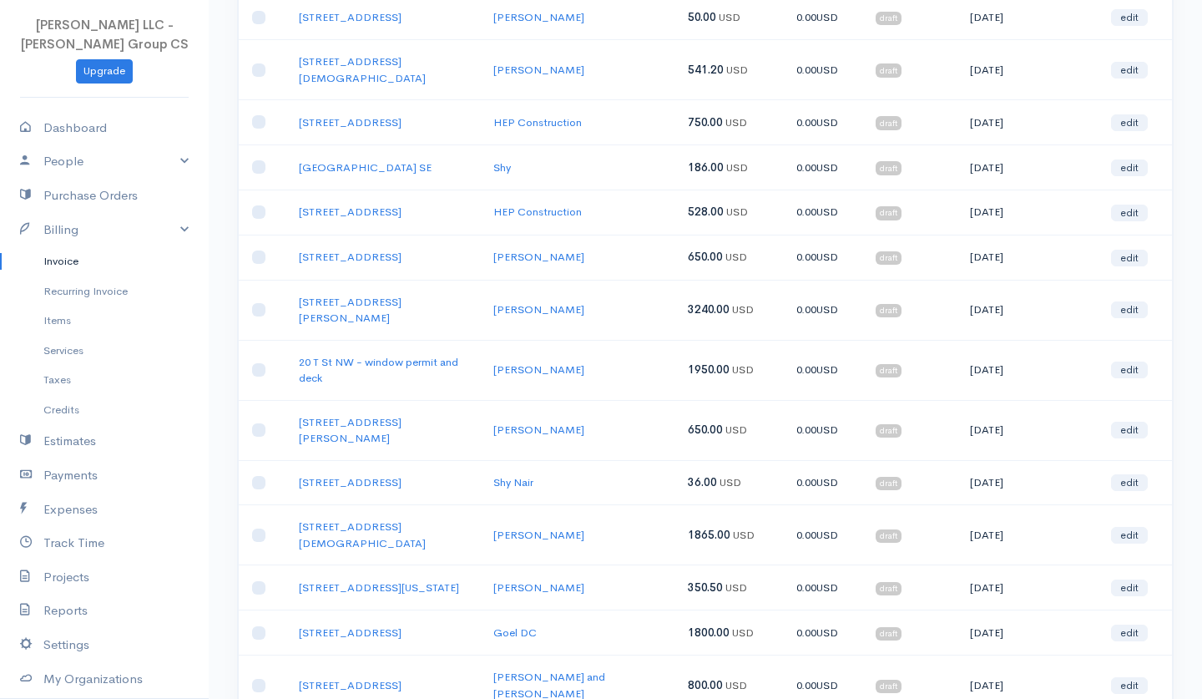
scroll to position [1990, 0]
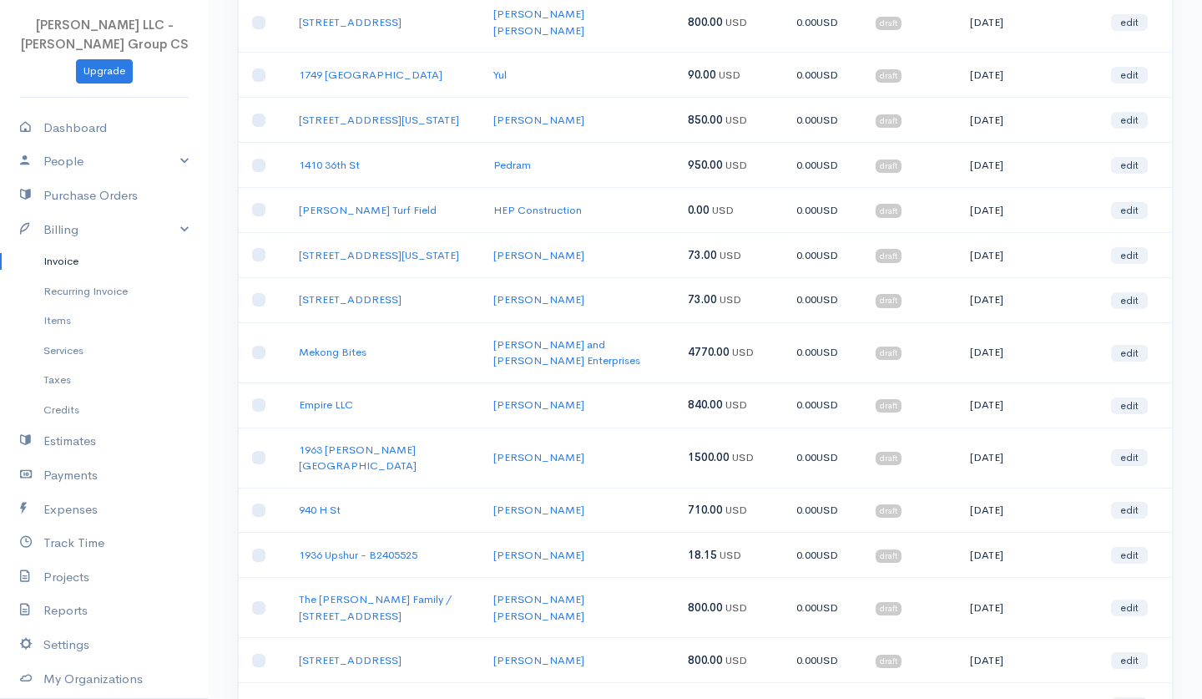
scroll to position [1091, 0]
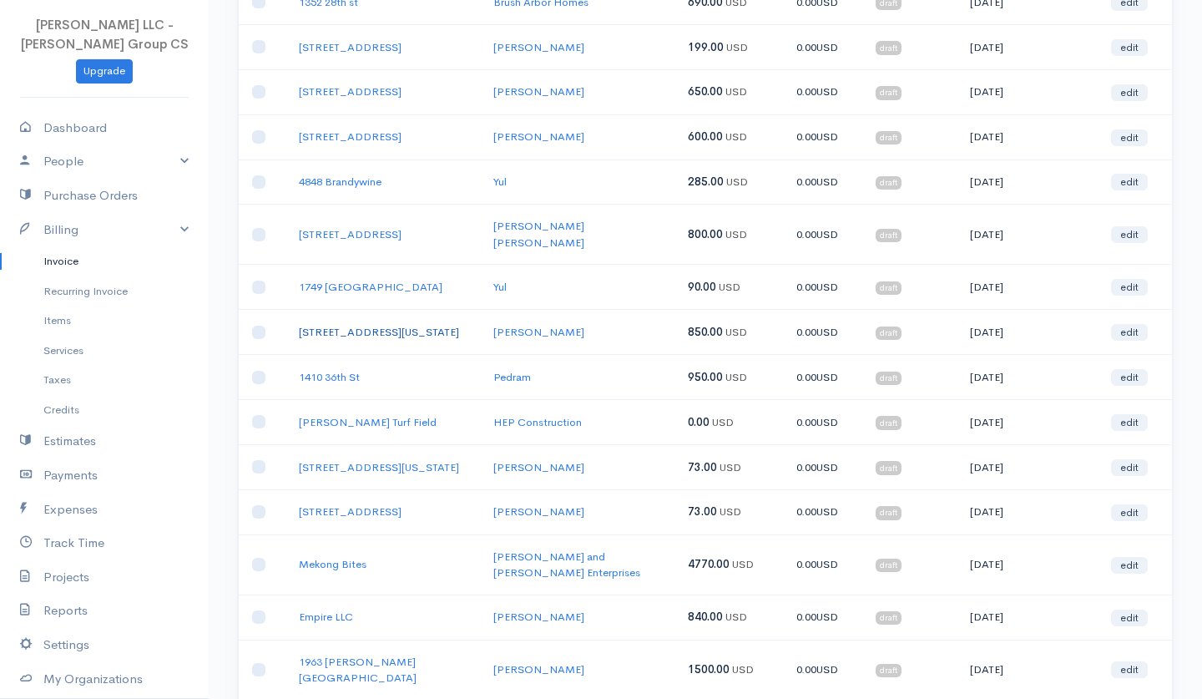
click at [433, 325] on link "[STREET_ADDRESS][US_STATE]" at bounding box center [379, 332] width 160 height 14
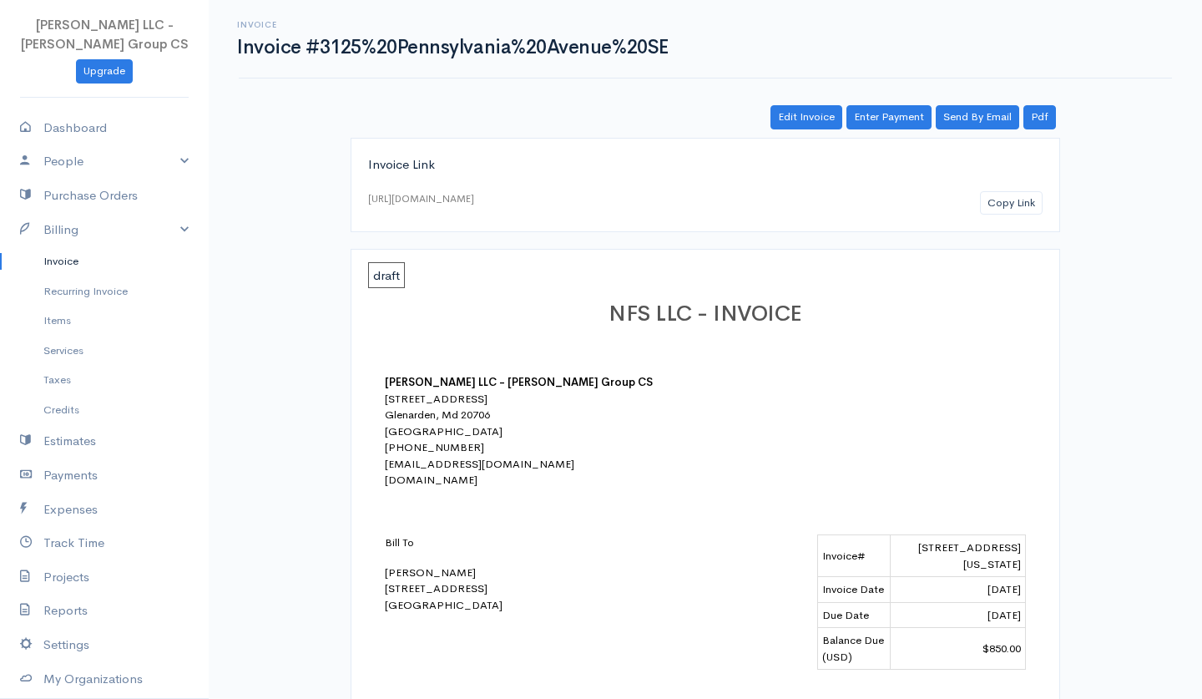
scroll to position [394, 0]
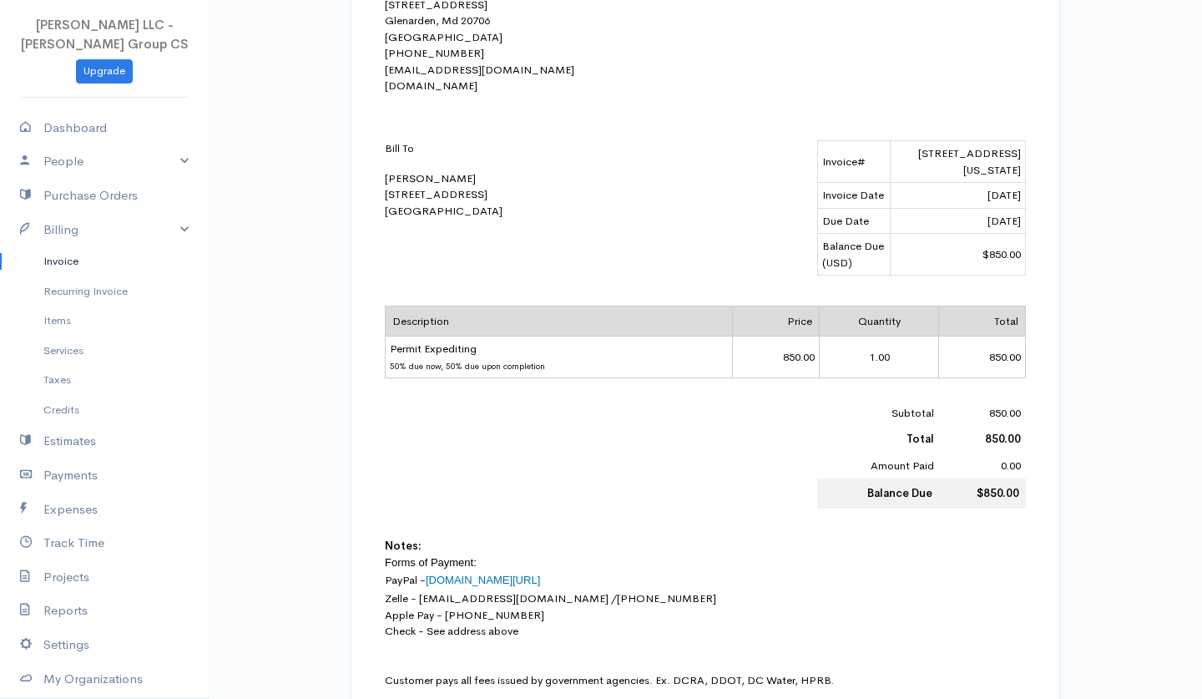
click at [76, 257] on link "Invoice" at bounding box center [104, 261] width 209 height 30
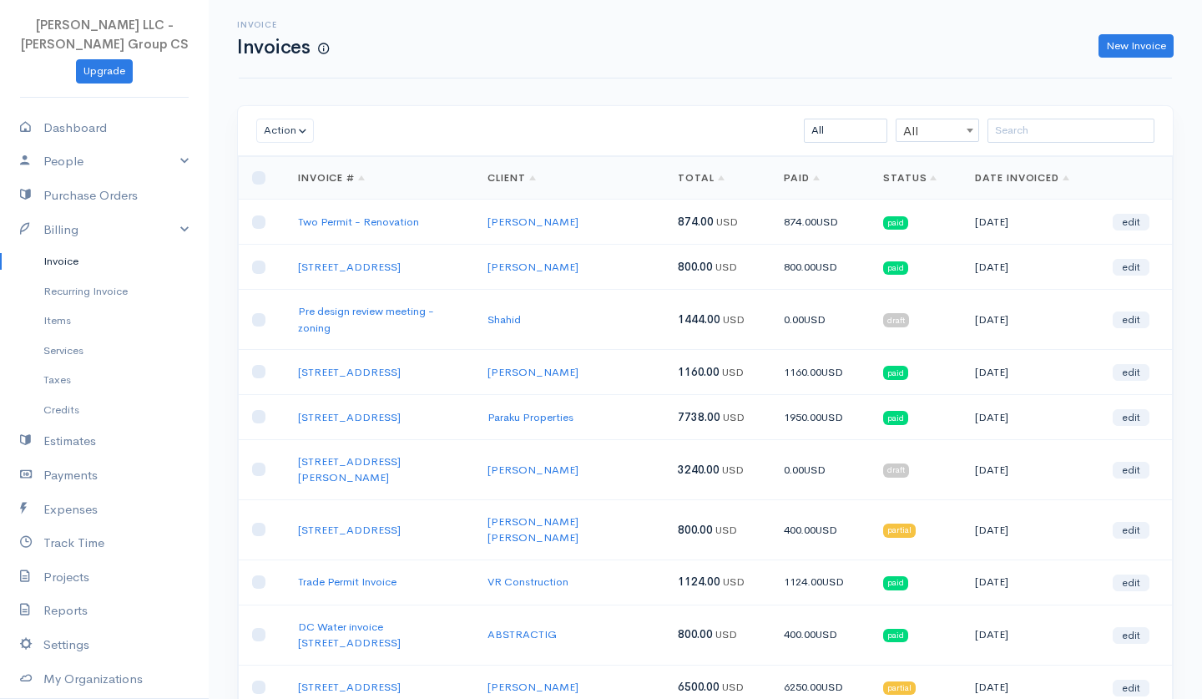
click at [883, 173] on link "Status" at bounding box center [910, 177] width 54 height 13
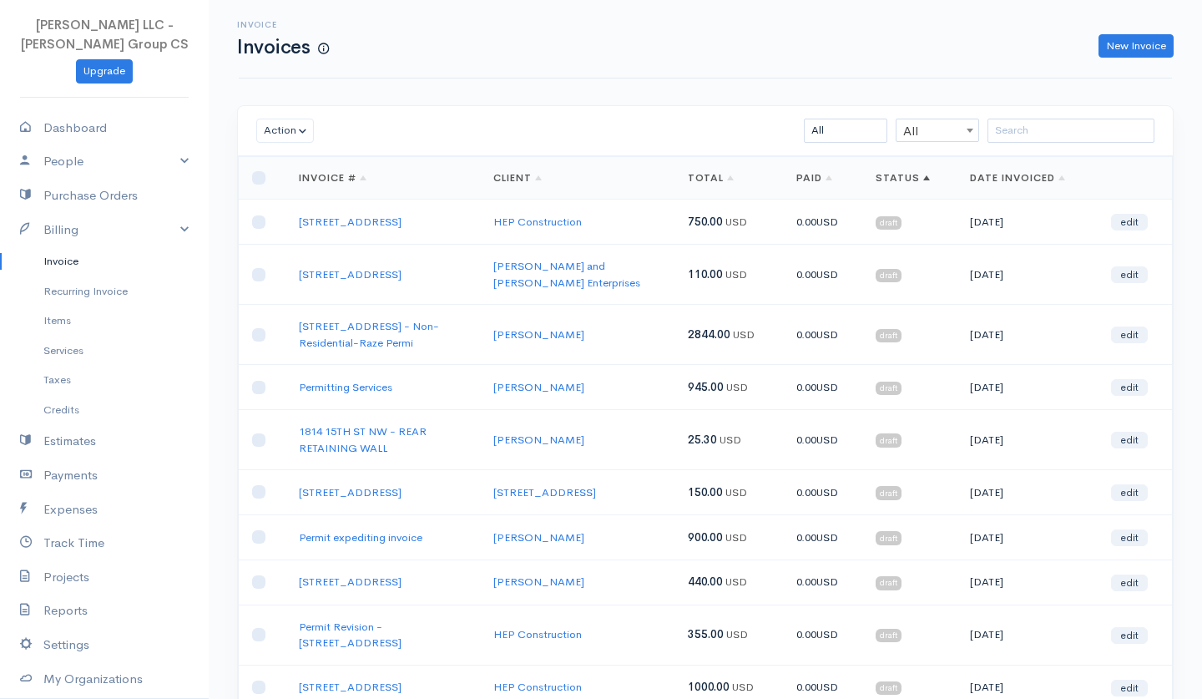
click at [883, 173] on link "Status" at bounding box center [903, 177] width 54 height 13
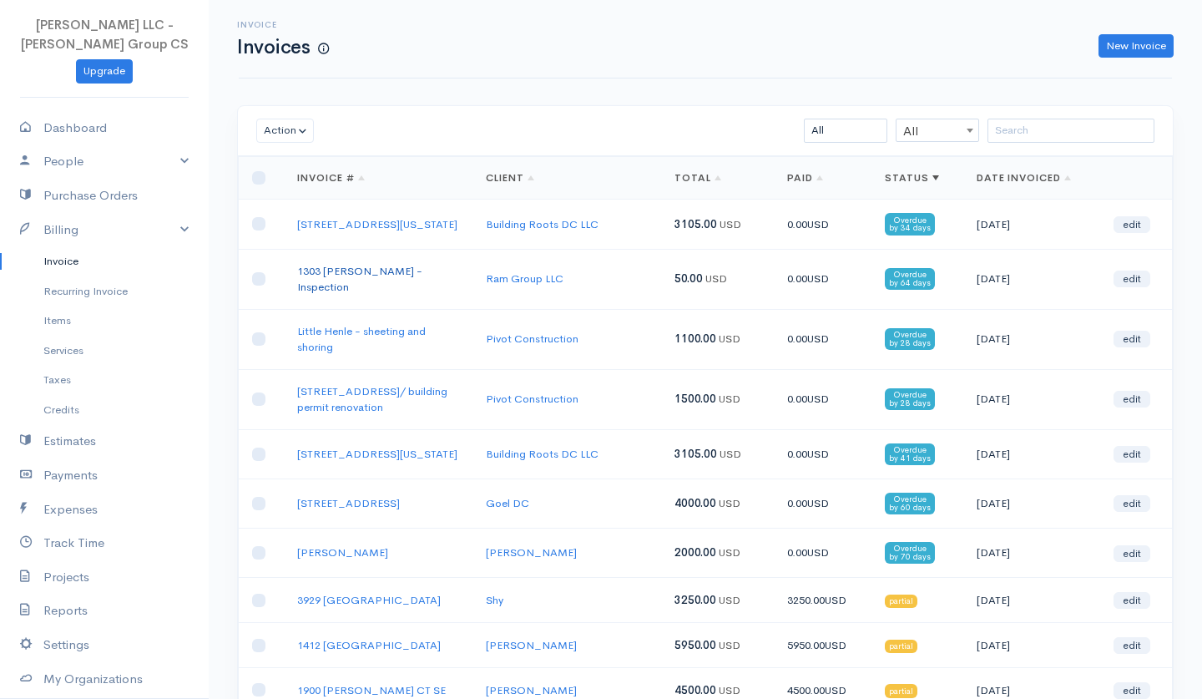
click at [399, 281] on link "1303 [PERSON_NAME] - Inspection" at bounding box center [359, 279] width 125 height 31
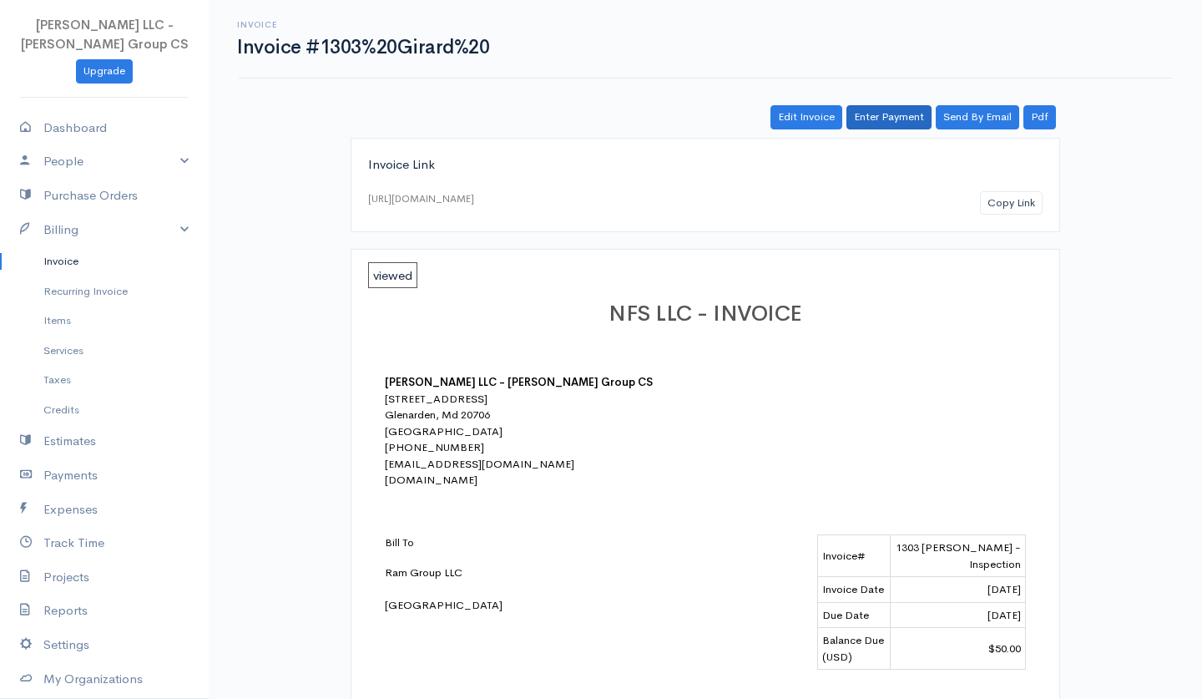
click at [888, 119] on link "Enter Payment" at bounding box center [889, 117] width 85 height 24
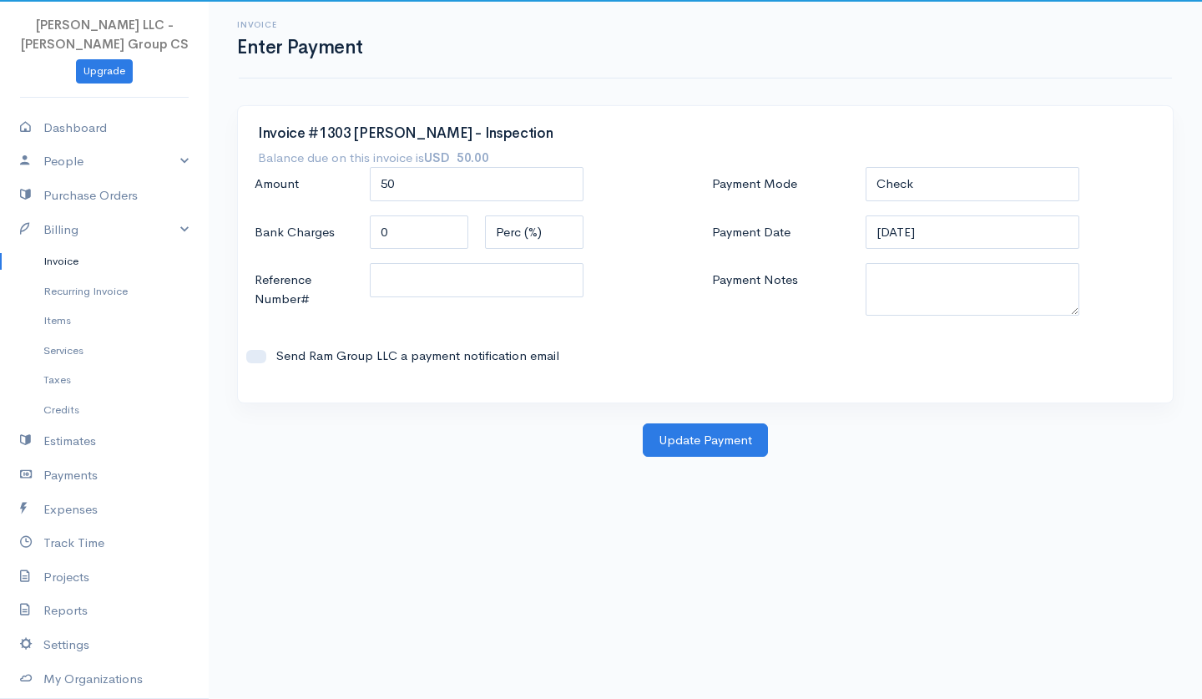
click at [663, 410] on div "Invoice #1303 [PERSON_NAME] - Inspection Balance due on this invoice is USD 50.…" at bounding box center [706, 264] width 954 height 318
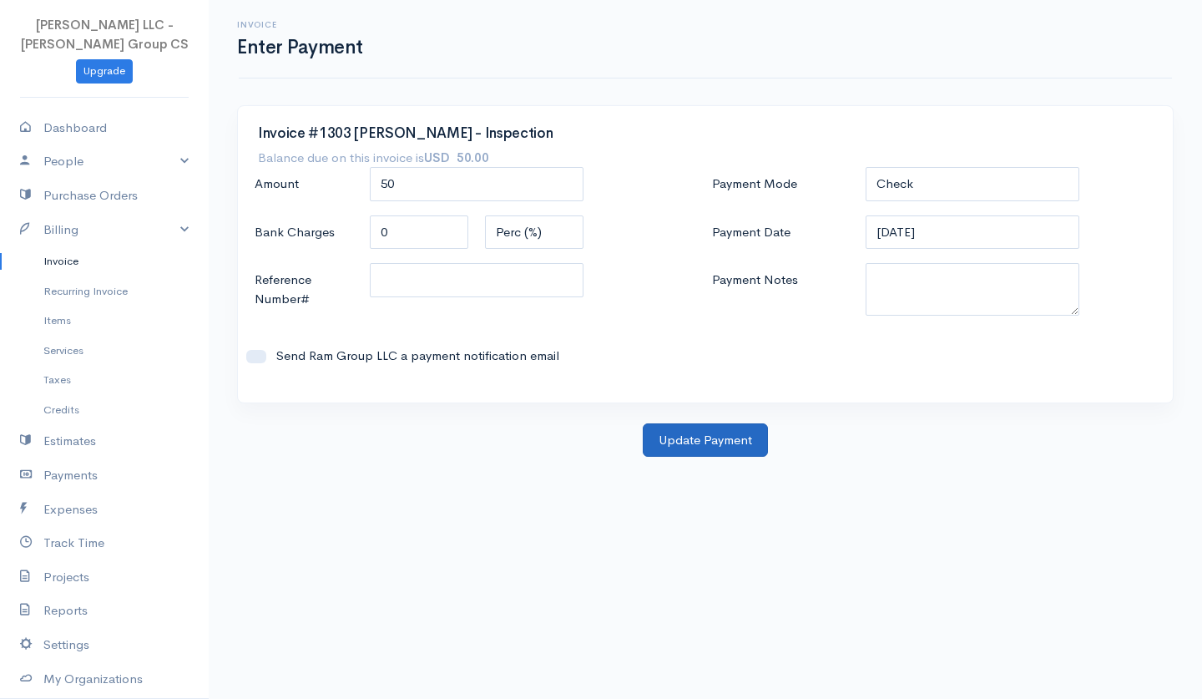
click at [680, 429] on button "Update Payment" at bounding box center [705, 440] width 125 height 34
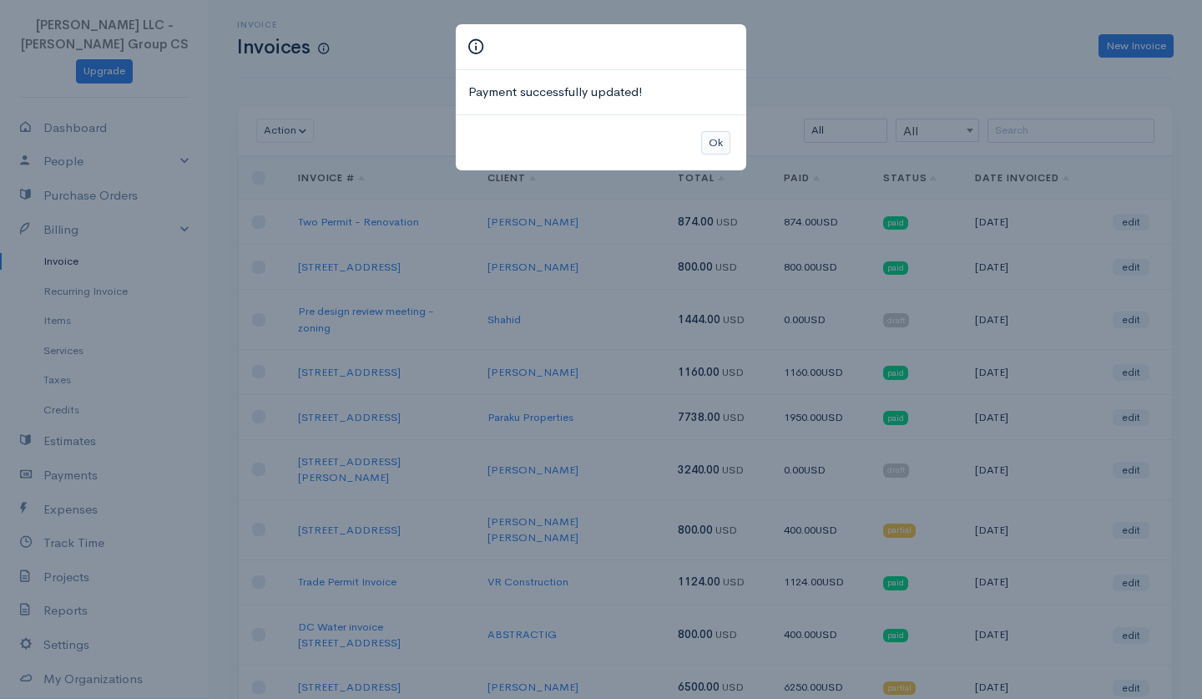
click at [725, 142] on button "Ok" at bounding box center [715, 143] width 29 height 24
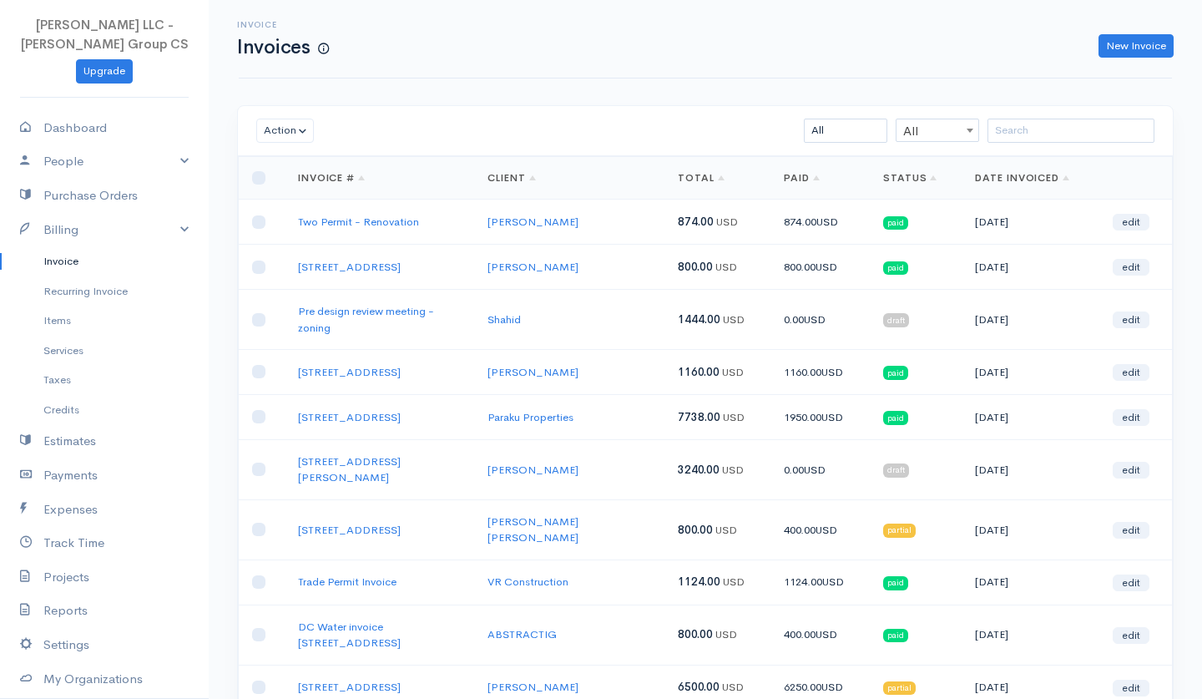
click at [894, 174] on link "Status" at bounding box center [910, 177] width 54 height 13
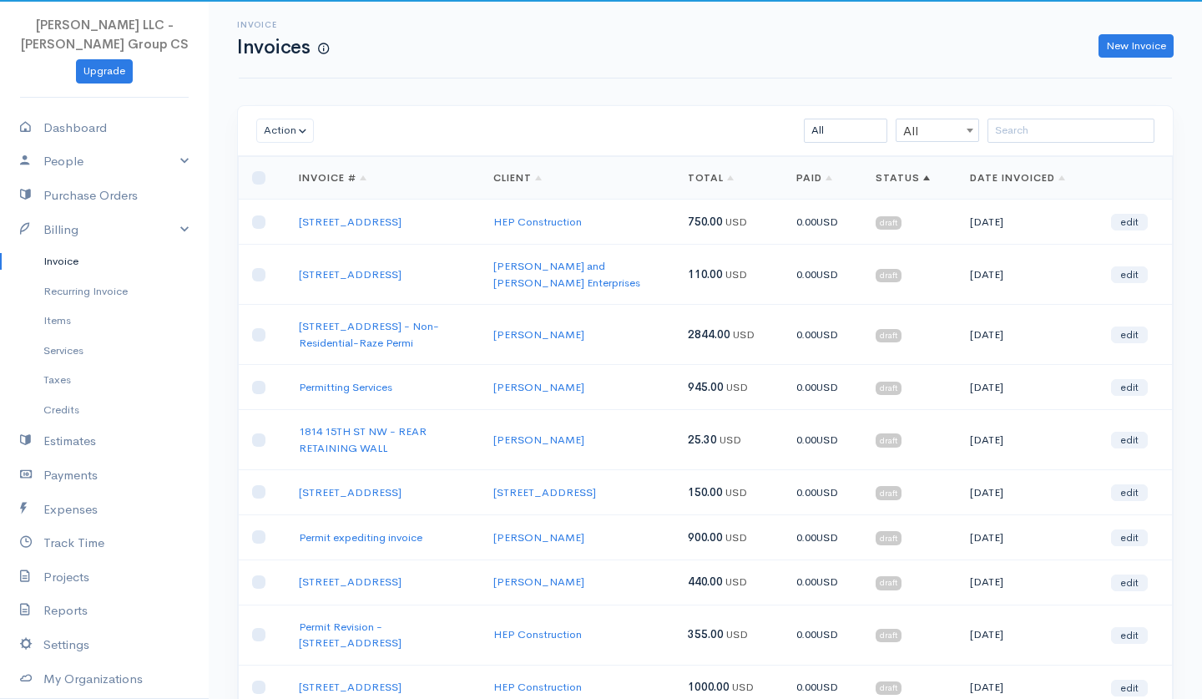
click at [894, 174] on link "Status" at bounding box center [903, 177] width 54 height 13
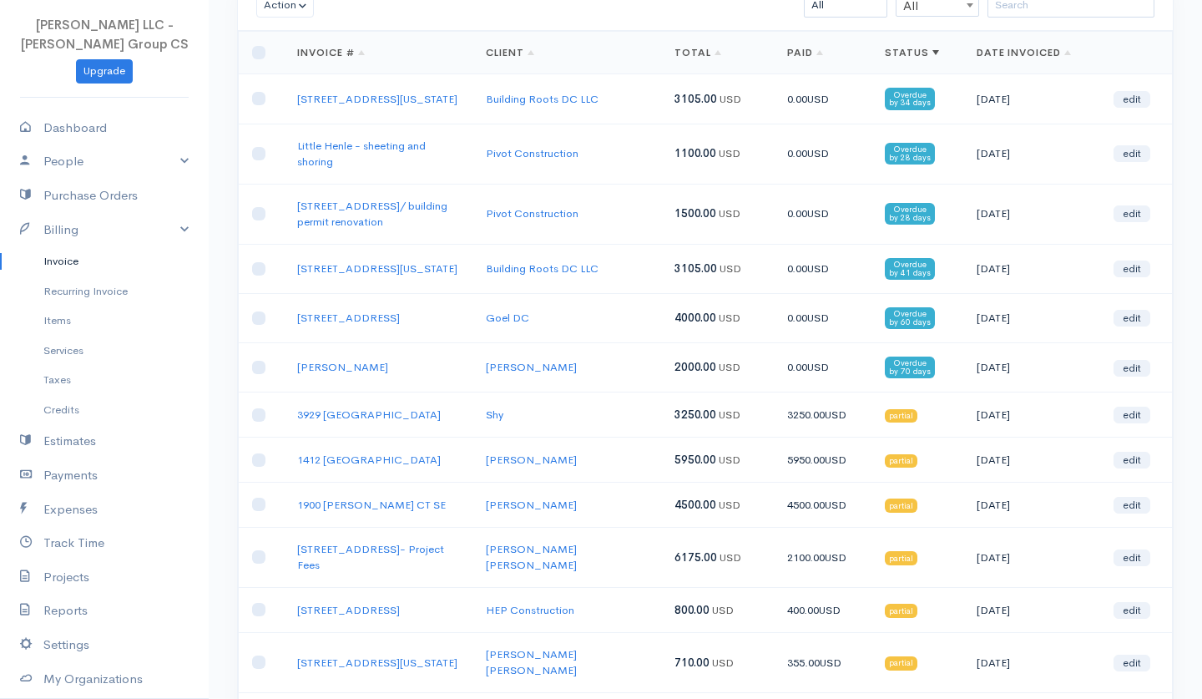
scroll to position [129, 0]
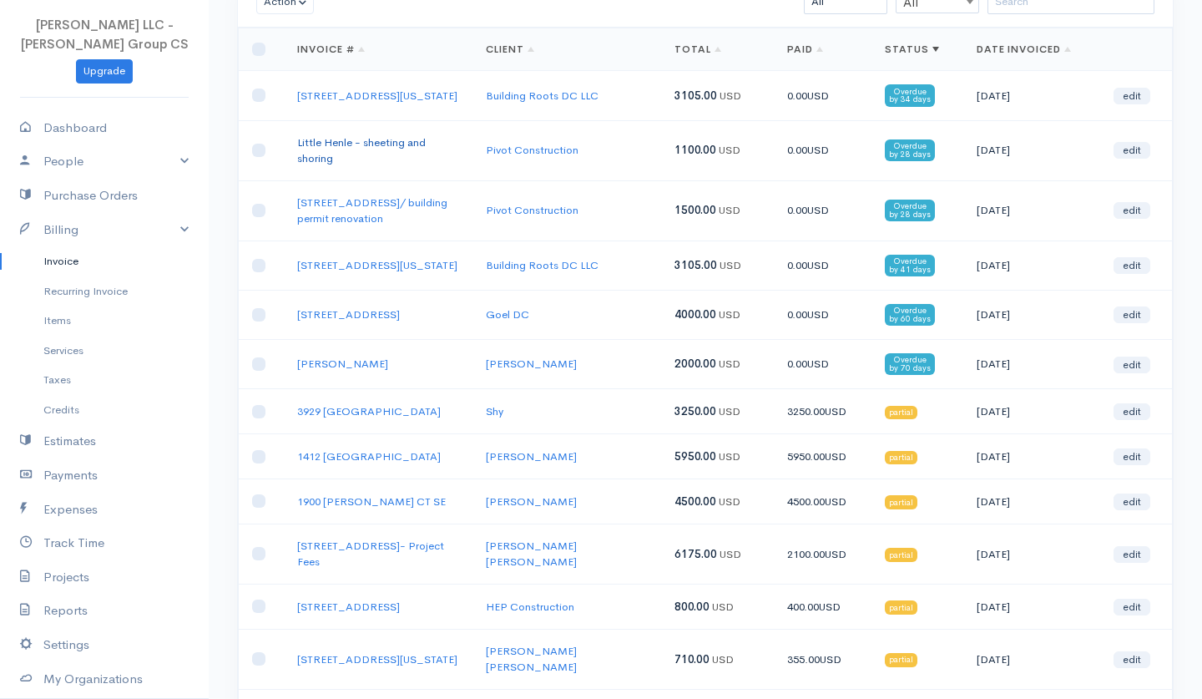
click at [399, 153] on link "Little Henle - sheeting and shoring" at bounding box center [361, 150] width 129 height 31
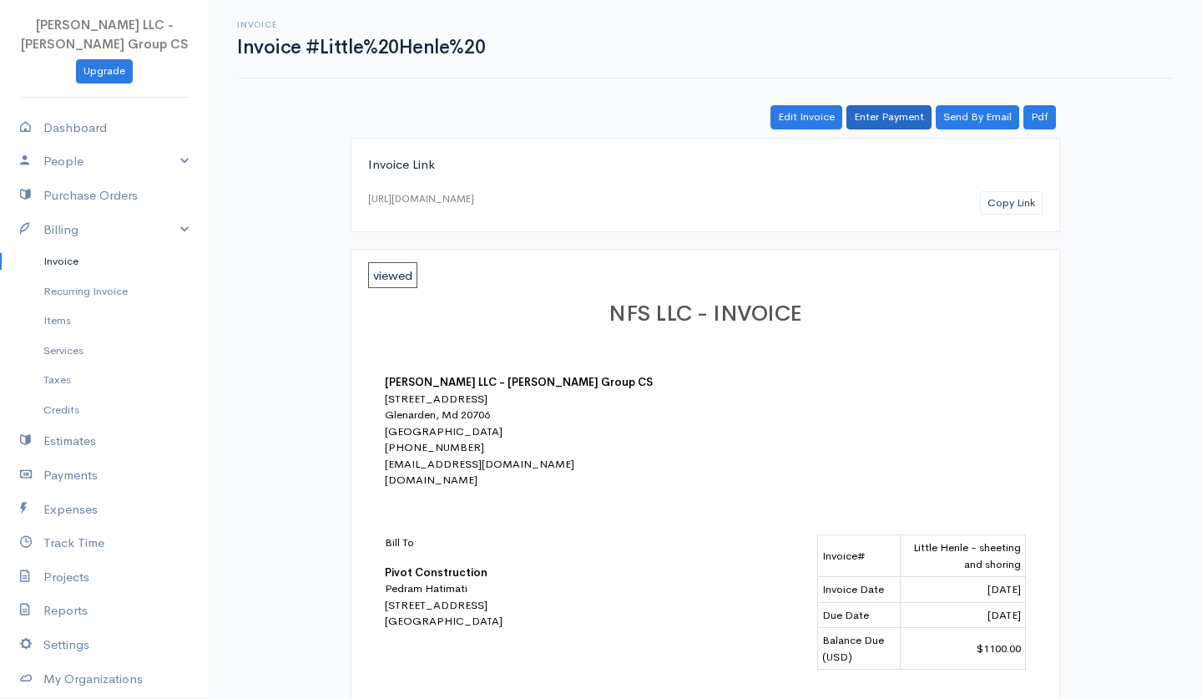
click at [874, 121] on link "Enter Payment" at bounding box center [889, 117] width 85 height 24
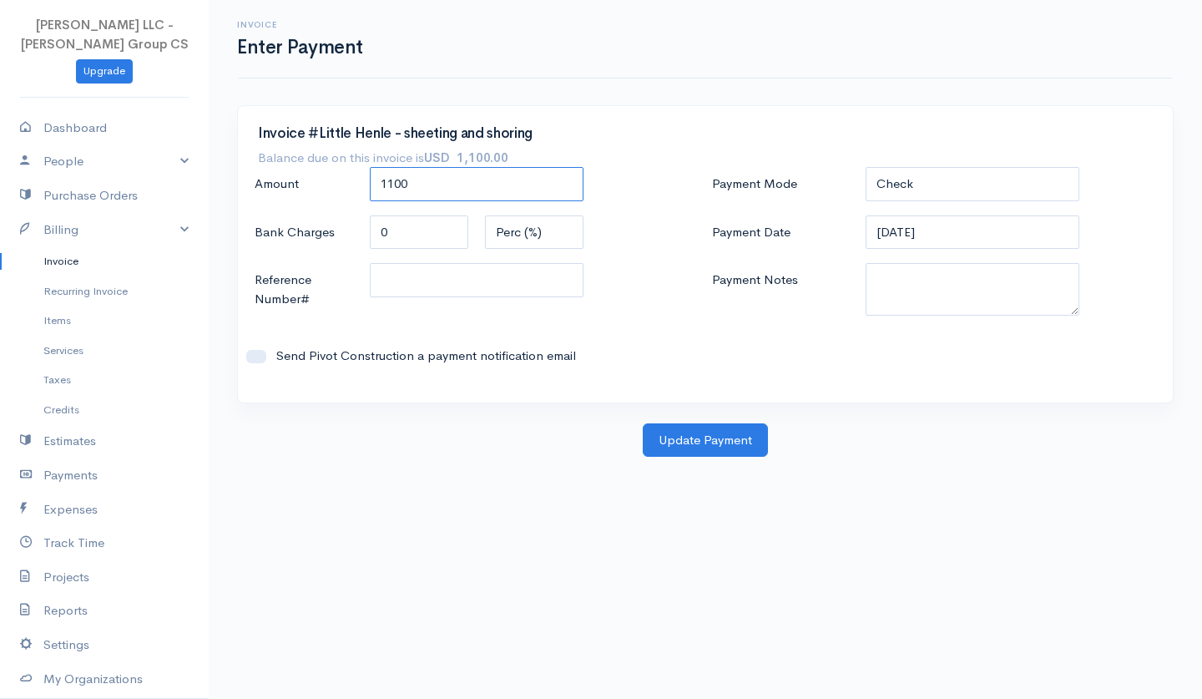
drag, startPoint x: 523, startPoint y: 191, endPoint x: 261, endPoint y: 187, distance: 261.4
click at [261, 187] on div "Amount 1100" at bounding box center [476, 185] width 461 height 36
type input "750"
click at [676, 435] on button "Update Payment" at bounding box center [705, 440] width 125 height 34
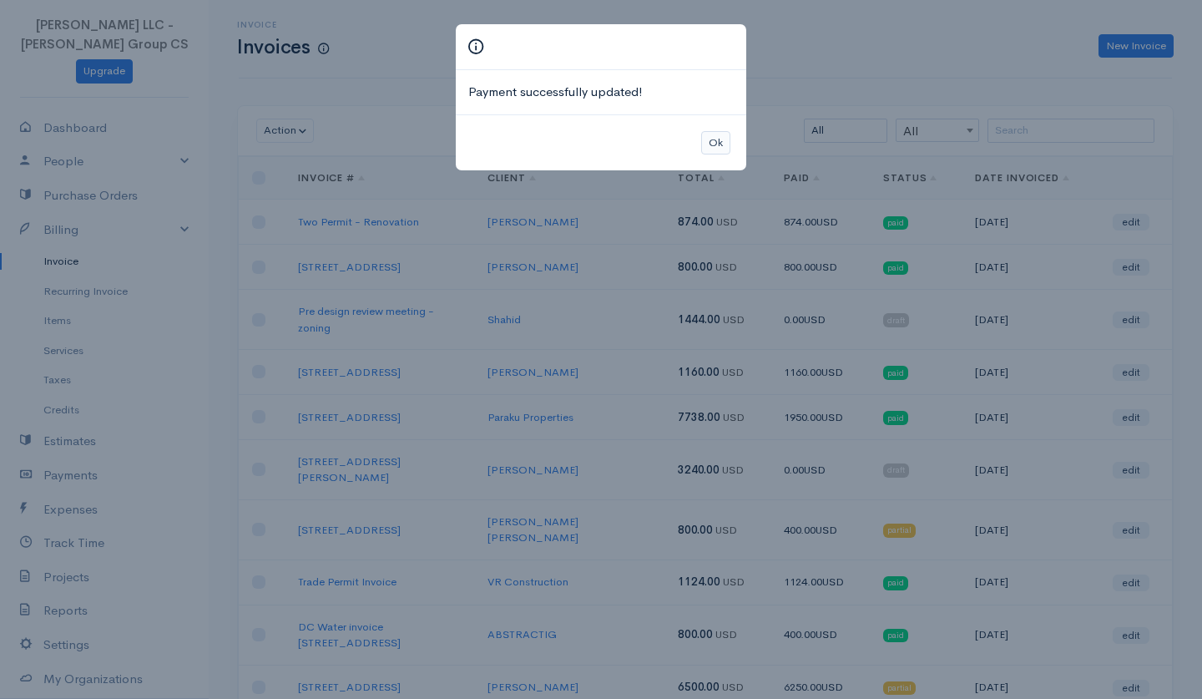
click at [720, 141] on button "Ok" at bounding box center [715, 143] width 29 height 24
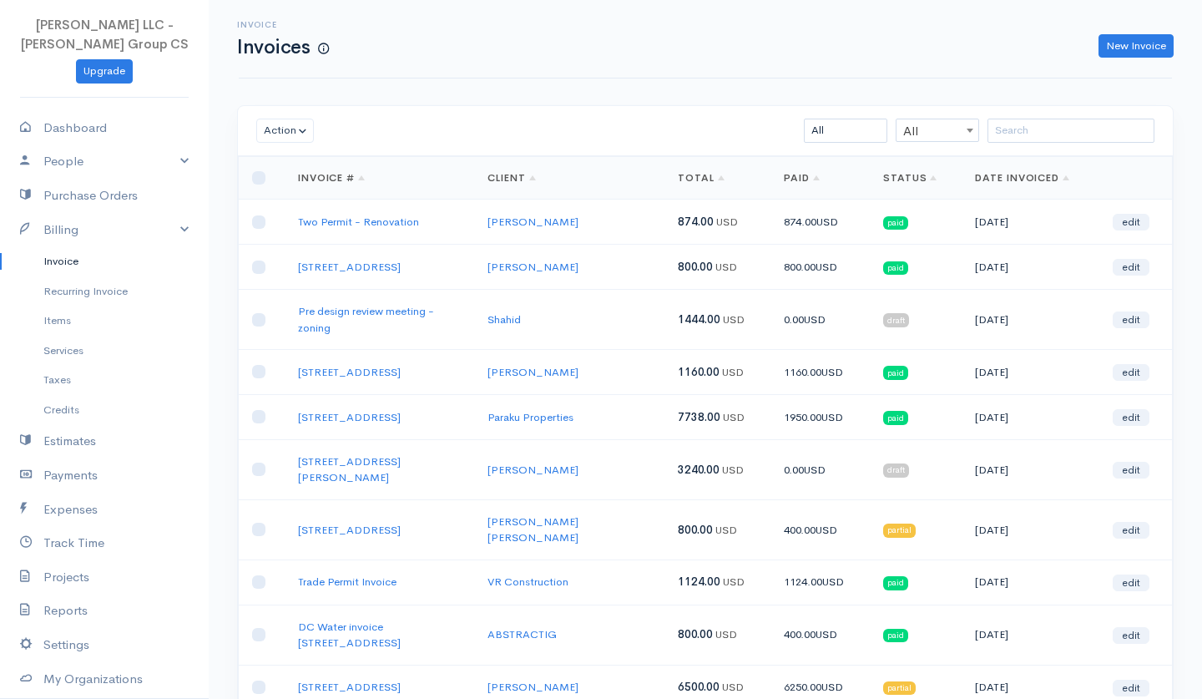
click at [888, 175] on link "Status" at bounding box center [910, 177] width 54 height 13
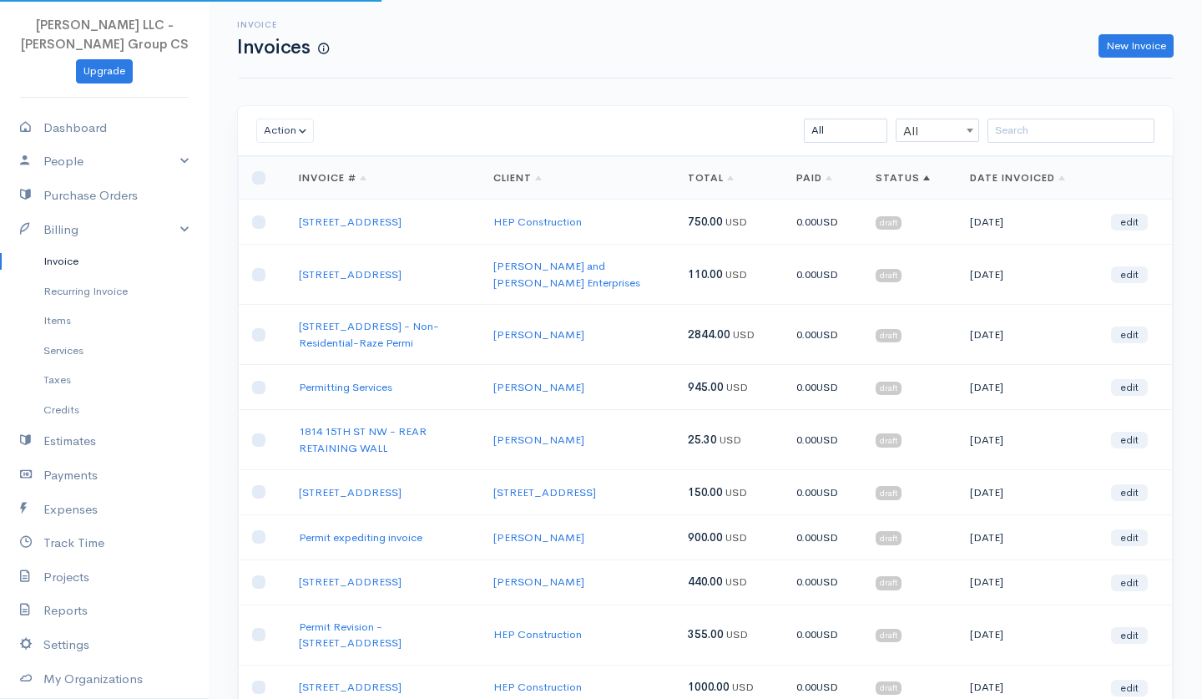
click at [888, 175] on link "Status" at bounding box center [903, 177] width 54 height 13
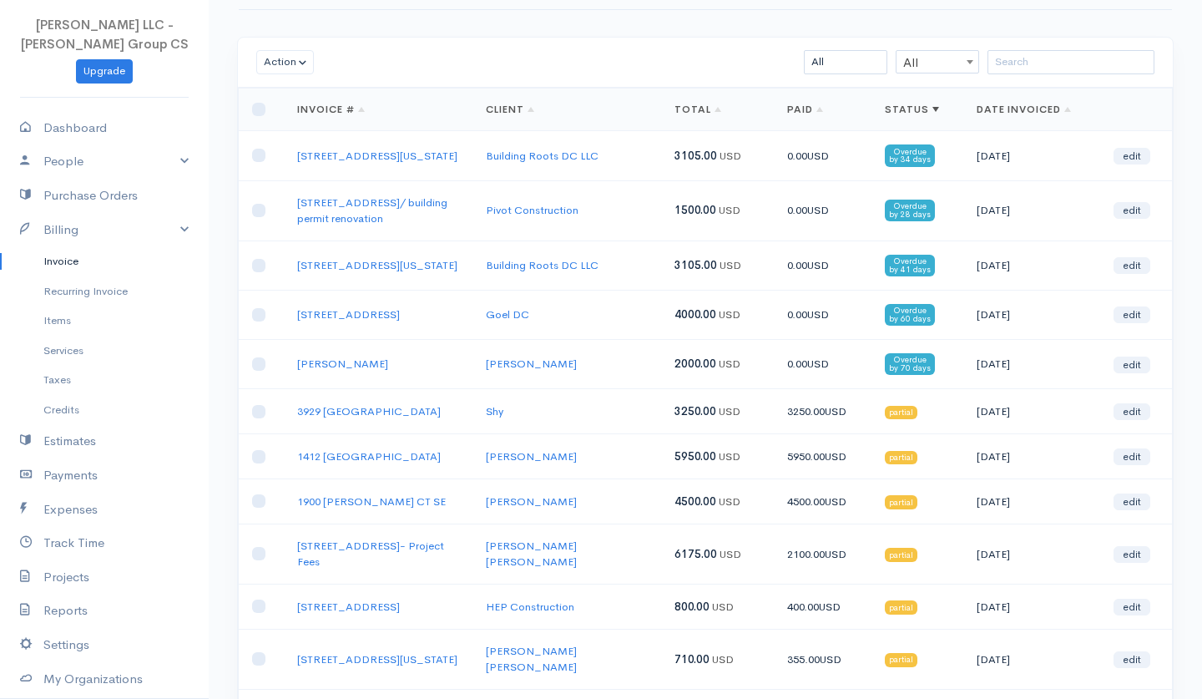
scroll to position [81, 0]
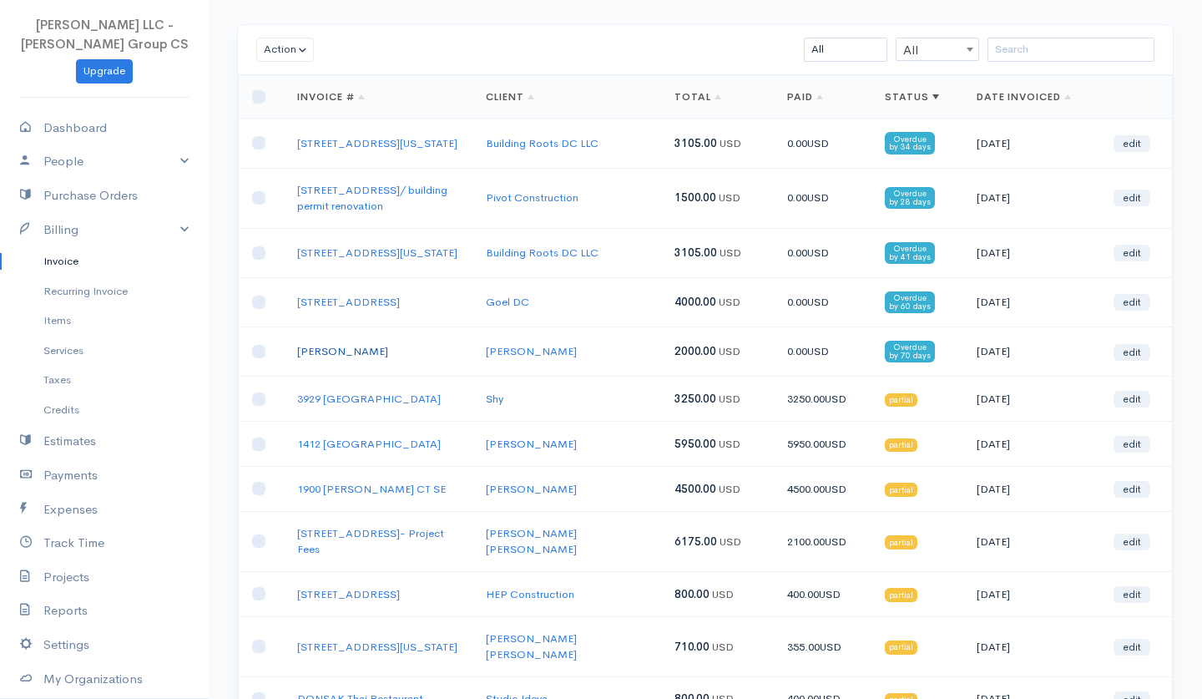
click at [359, 358] on link "[PERSON_NAME]" at bounding box center [342, 351] width 91 height 14
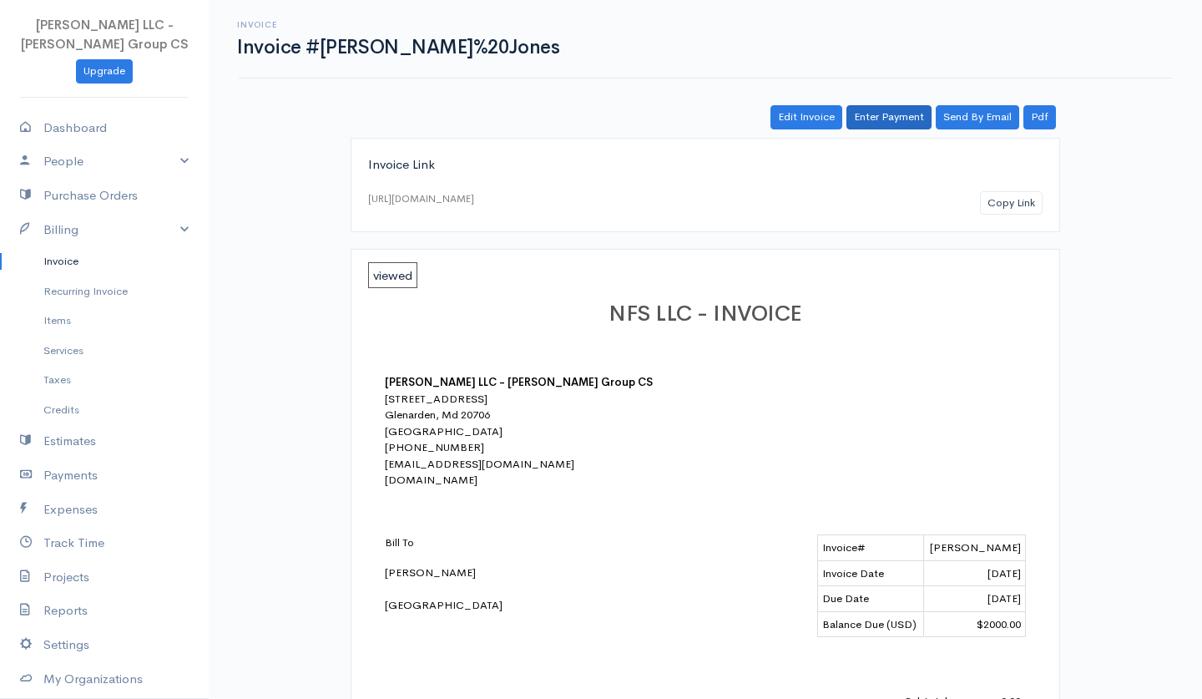
click at [909, 111] on link "Enter Payment" at bounding box center [889, 117] width 85 height 24
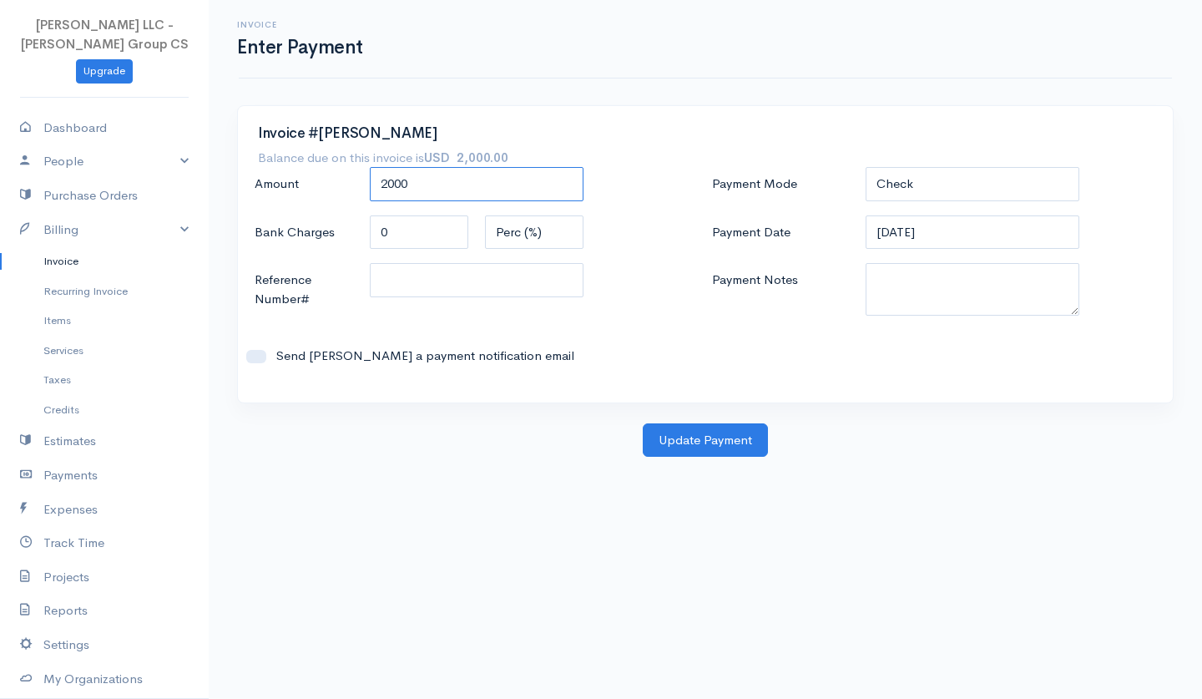
drag, startPoint x: 387, startPoint y: 182, endPoint x: 300, endPoint y: 181, distance: 87.7
click at [300, 181] on div "Amount 2000" at bounding box center [476, 185] width 461 height 36
type input "1000"
click at [668, 433] on button "Update Payment" at bounding box center [705, 440] width 125 height 34
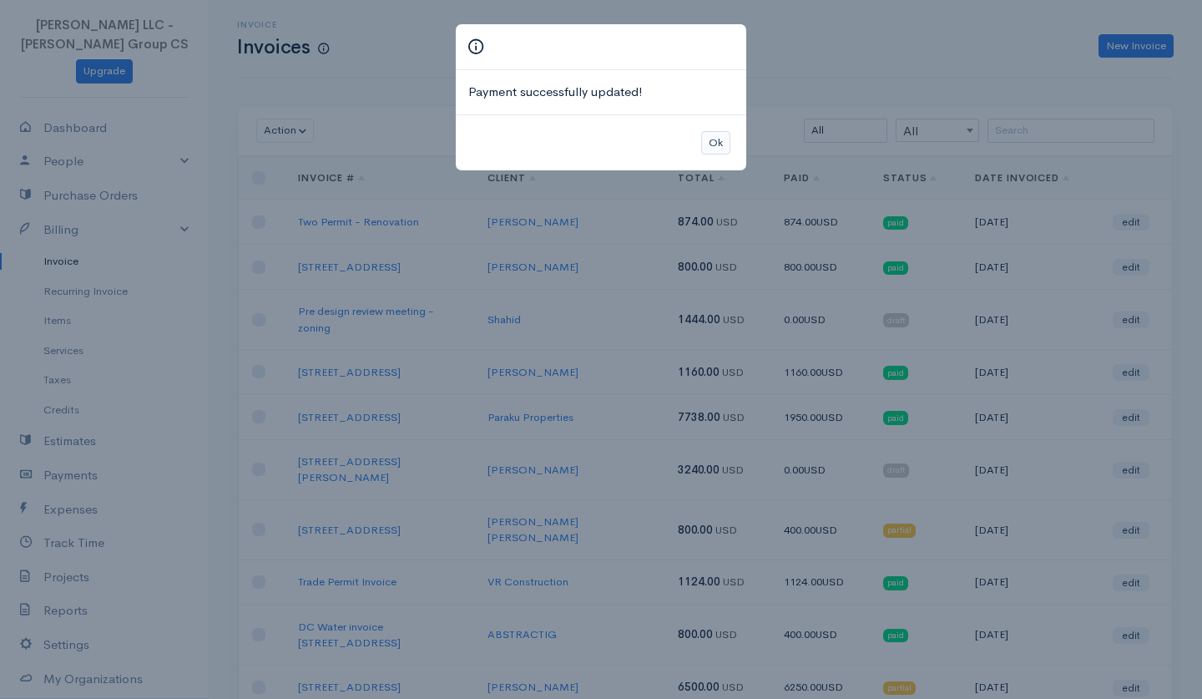
click at [714, 134] on button "Ok" at bounding box center [715, 143] width 29 height 24
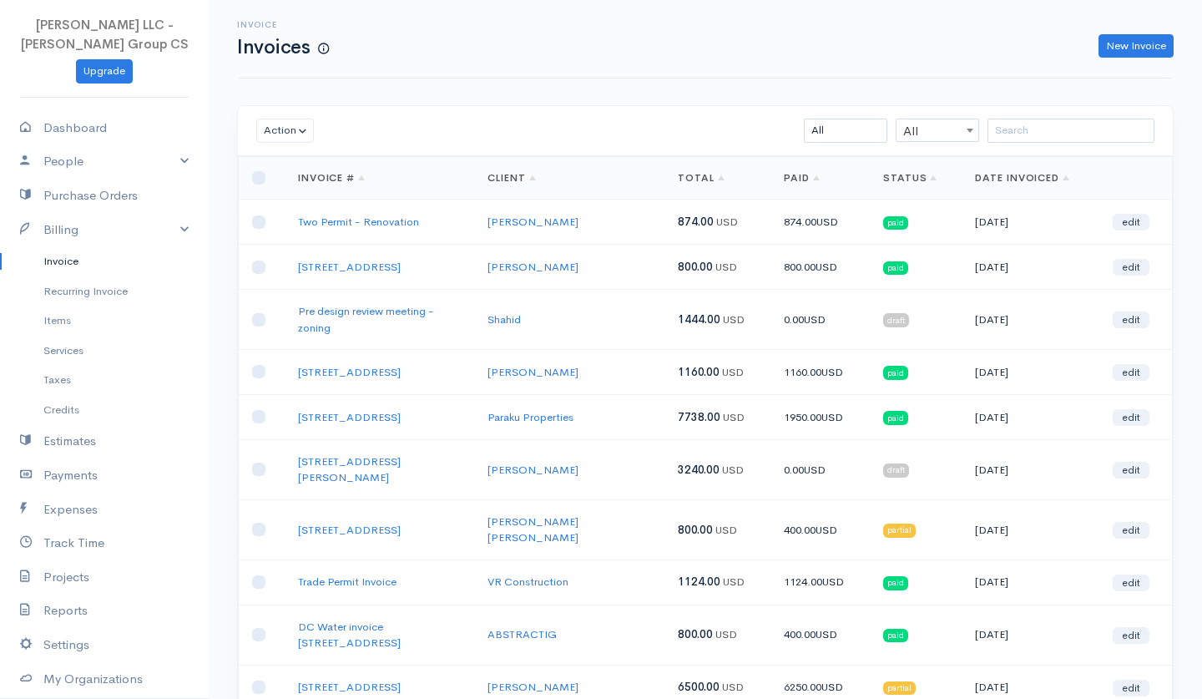
click at [906, 182] on link "Status" at bounding box center [910, 177] width 54 height 13
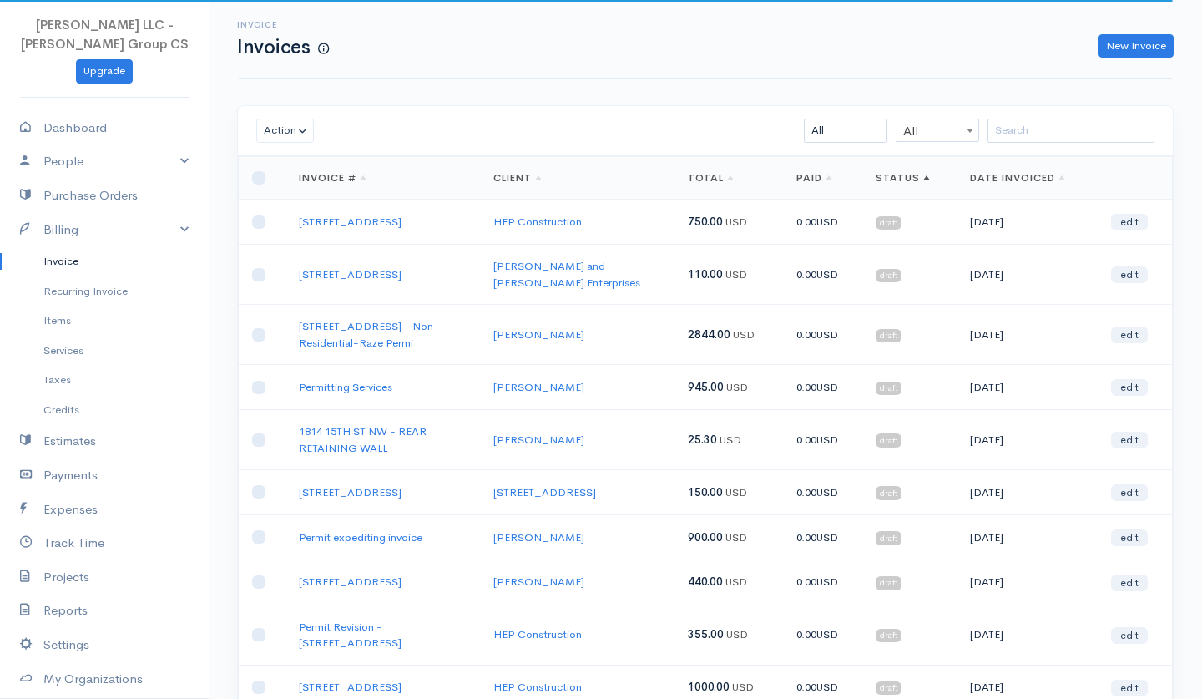
click at [906, 182] on link "Status" at bounding box center [903, 177] width 54 height 13
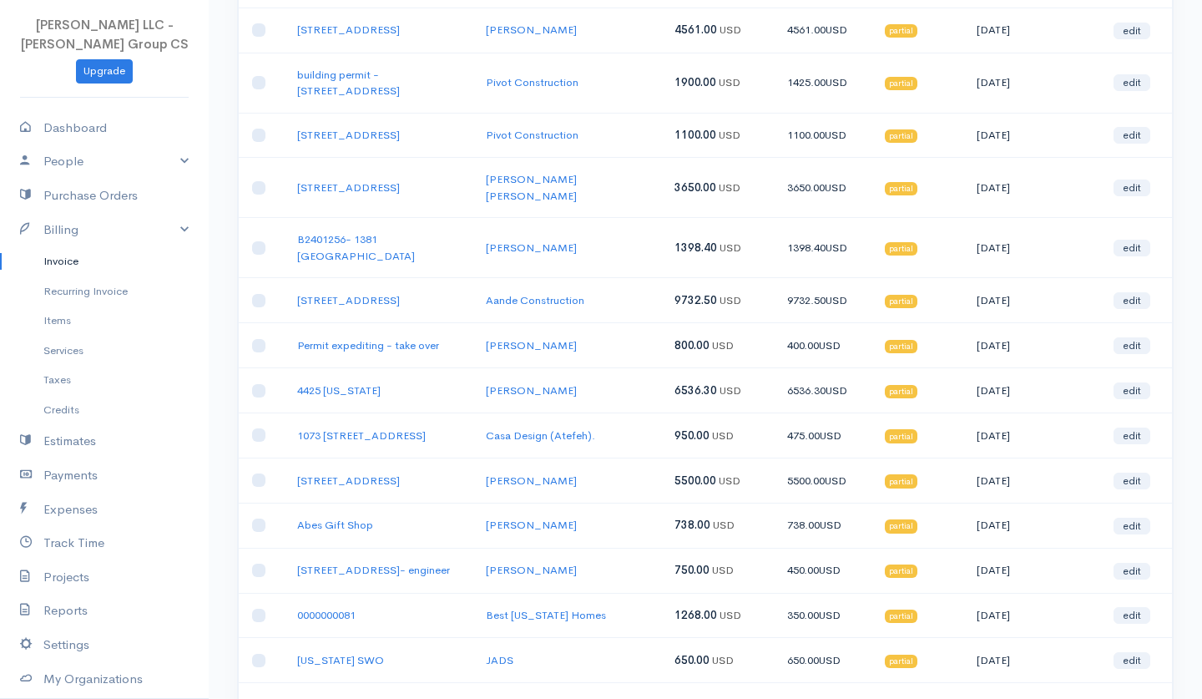
scroll to position [1258, 0]
click at [369, 427] on link "1073 [STREET_ADDRESS]" at bounding box center [361, 434] width 129 height 14
